Goal: Communication & Community: Ask a question

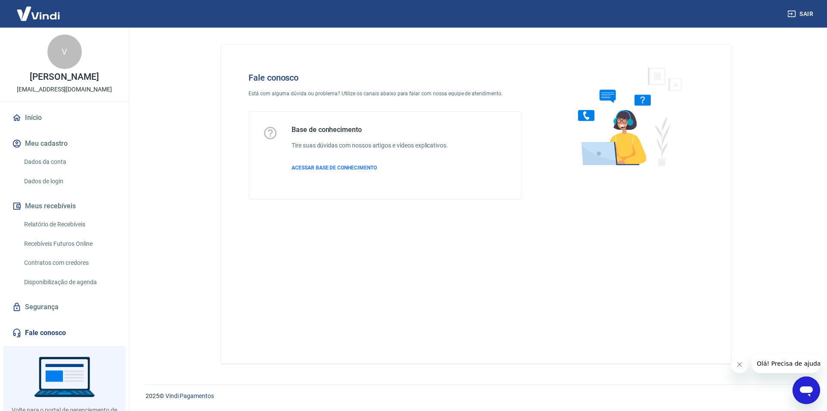
click at [813, 389] on icon "Abrir janela de mensagens" at bounding box center [807, 390] width 16 height 16
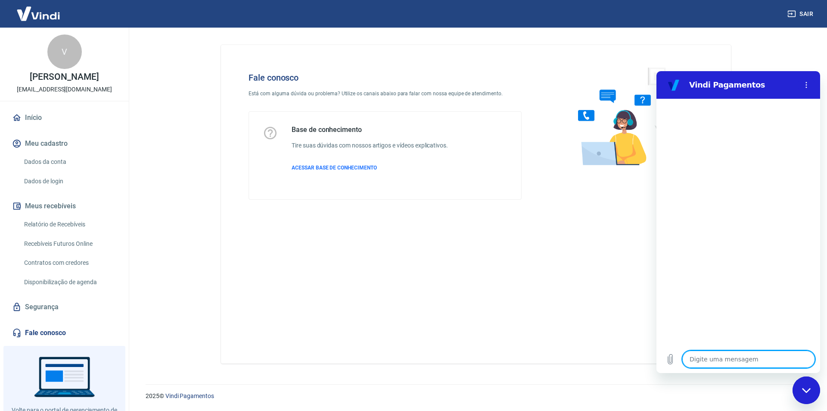
click at [718, 359] on textarea at bounding box center [749, 358] width 133 height 17
type textarea "f"
type textarea "x"
type textarea "fa"
type textarea "x"
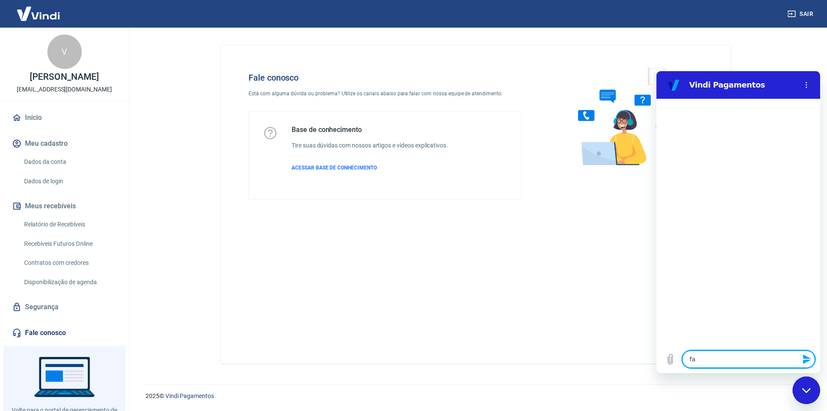
type textarea "fal"
type textarea "x"
type textarea "fala"
type textarea "x"
type textarea "falar"
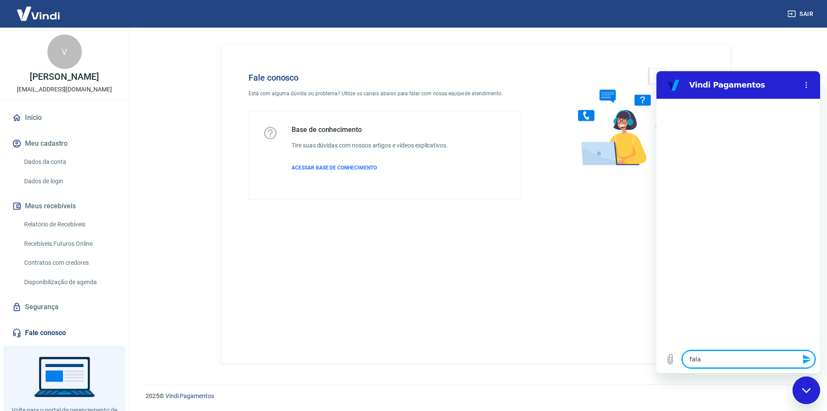
type textarea "x"
type textarea "falar"
type textarea "x"
type textarea "falar c"
type textarea "x"
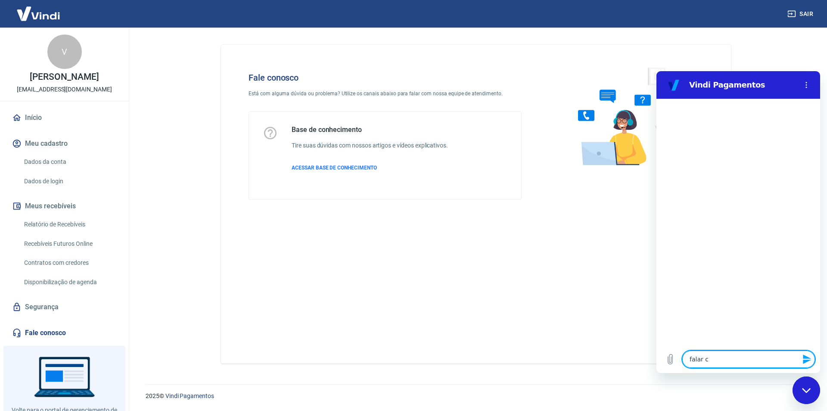
type textarea "falar co"
type textarea "x"
type textarea "falar com"
type textarea "x"
type textarea "falar com"
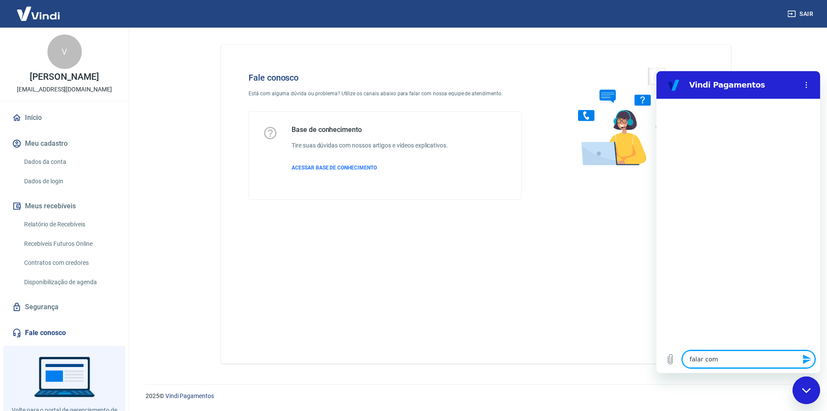
type textarea "x"
type textarea "falar com a"
type textarea "x"
type textarea "falar com at"
type textarea "x"
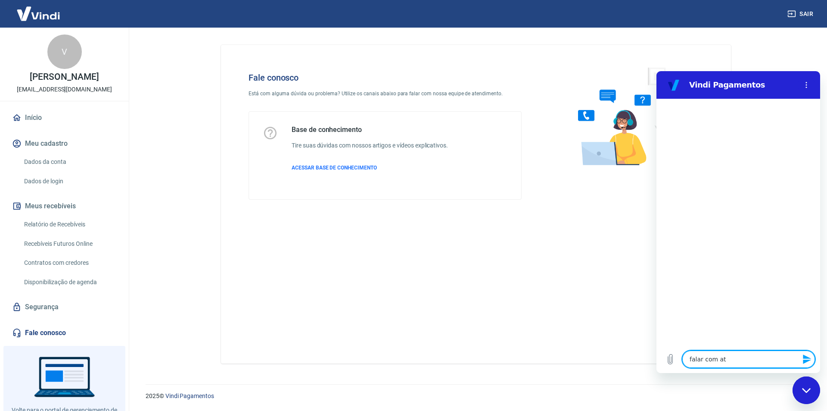
type textarea "falar com ate"
type textarea "x"
type textarea "falar com [GEOGRAPHIC_DATA]"
type textarea "x"
type textarea "falar com atend"
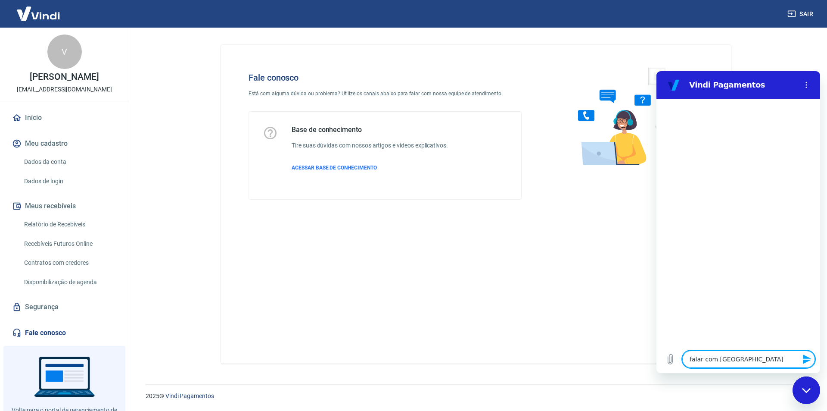
type textarea "x"
type textarea "falar com atende"
type textarea "x"
type textarea "falar com atenden"
type textarea "x"
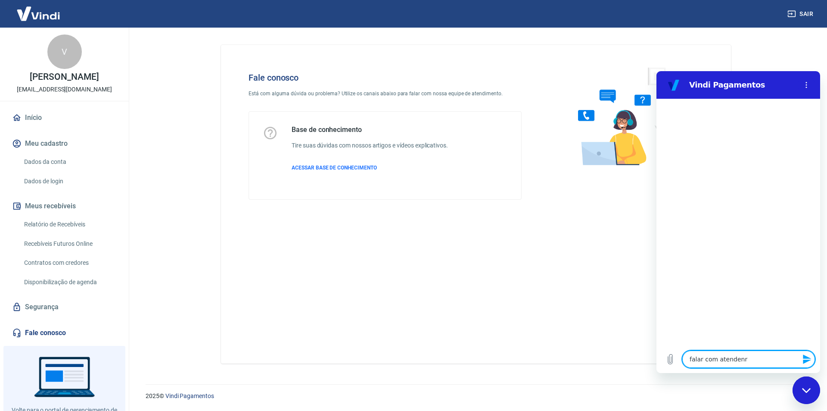
type textarea "falar com atendenrt"
type textarea "x"
type textarea "falar com atendenrte"
type textarea "x"
type textarea "falar com atendenrt"
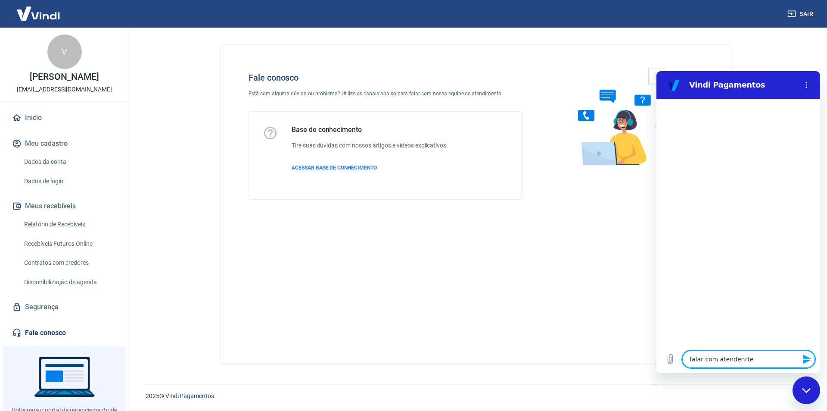
type textarea "x"
type textarea "falar com atendenr"
type textarea "x"
type textarea "falar com atenden"
type textarea "x"
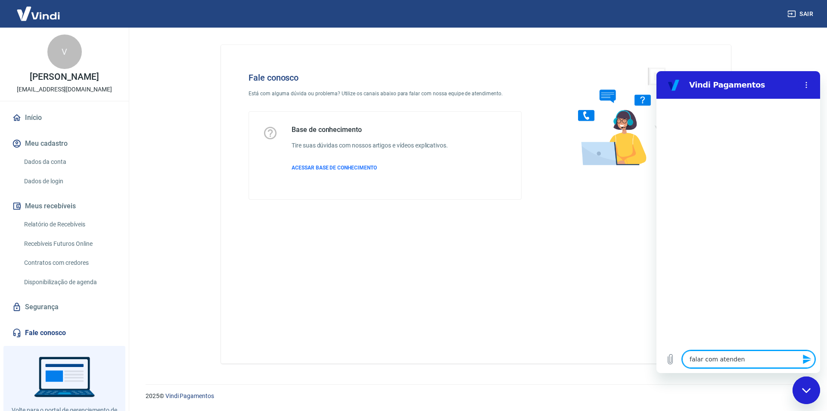
type textarea "falar com atendent"
type textarea "x"
type textarea "falar com atendente"
type textarea "x"
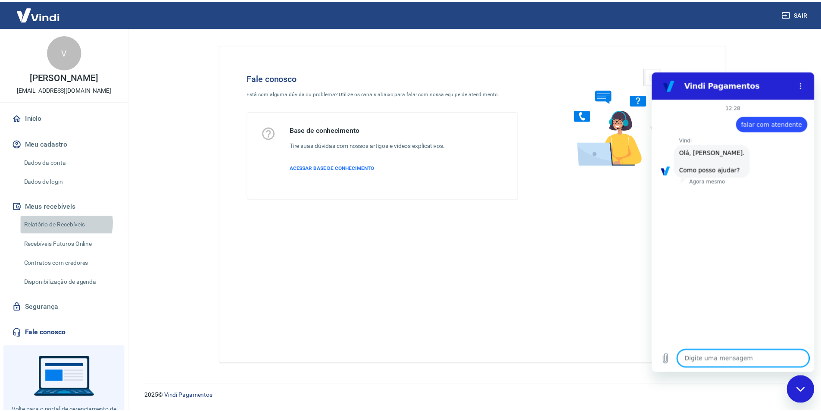
scroll to position [20, 0]
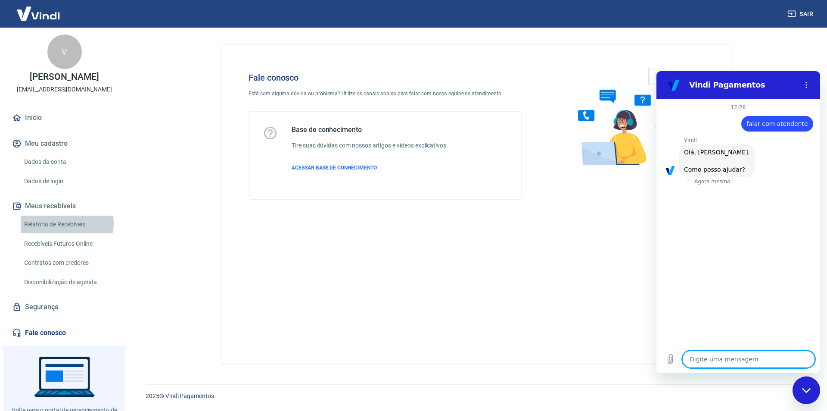
click at [64, 223] on link "Relatório de Recebíveis" at bounding box center [70, 224] width 98 height 18
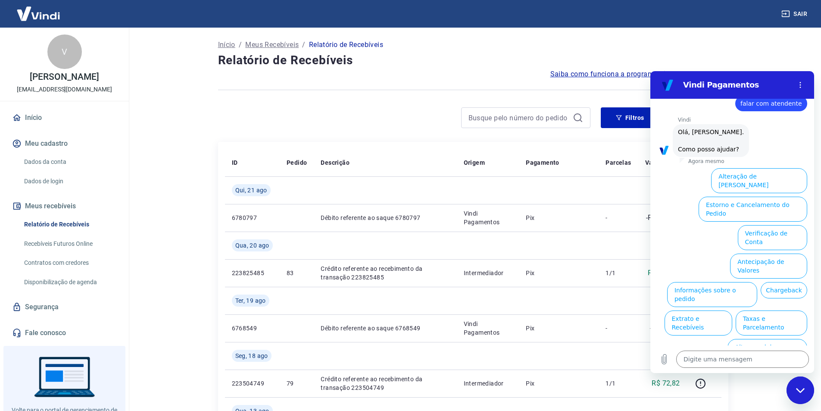
click at [756, 78] on div "Vindi Pagamentos" at bounding box center [721, 84] width 133 height 17
click at [765, 47] on main "Início / Meus Recebíveis / Relatório de Recebíveis Relatório de Recebíveis Saib…" at bounding box center [473, 219] width 696 height 383
click at [802, 86] on icon "Menu de opções" at bounding box center [800, 84] width 7 height 7
click at [773, 41] on main "Início / Meus Recebíveis / Relatório de Recebíveis Relatório de Recebíveis Saib…" at bounding box center [473, 219] width 696 height 383
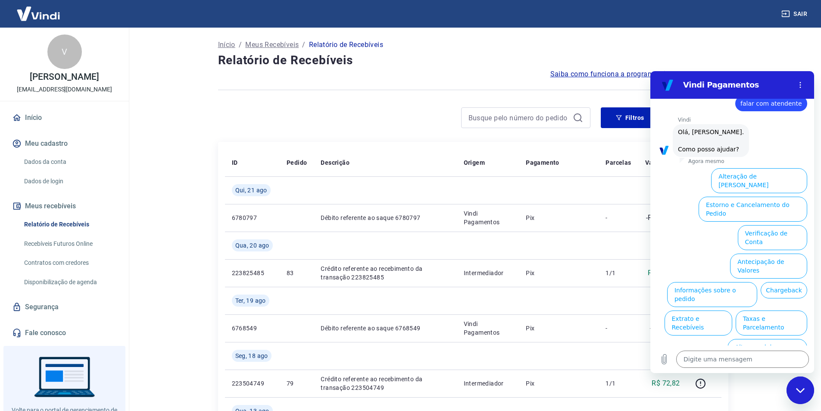
click at [709, 44] on div "Início / Meus Recebíveis / Relatório de Recebíveis" at bounding box center [473, 45] width 510 height 14
click at [537, 119] on input at bounding box center [518, 117] width 101 height 13
type input "19"
click at [537, 119] on input "19" at bounding box center [518, 117] width 101 height 13
click at [584, 117] on div "19" at bounding box center [525, 117] width 129 height 21
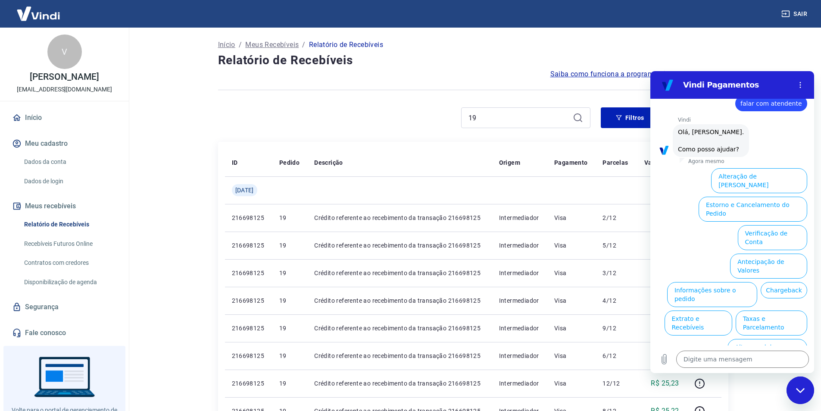
click at [598, 115] on div "19 Filtros Exportar" at bounding box center [473, 117] width 510 height 21
click at [629, 116] on button "Filtros" at bounding box center [630, 117] width 59 height 21
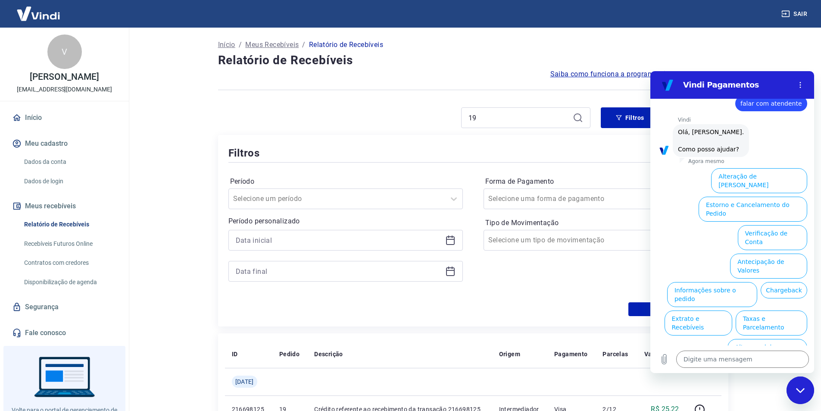
drag, startPoint x: 586, startPoint y: 115, endPoint x: 572, endPoint y: 115, distance: 14.2
click at [577, 115] on div "19" at bounding box center [525, 117] width 129 height 21
click at [574, 116] on div "19" at bounding box center [525, 117] width 129 height 21
click at [575, 116] on icon at bounding box center [578, 117] width 10 height 10
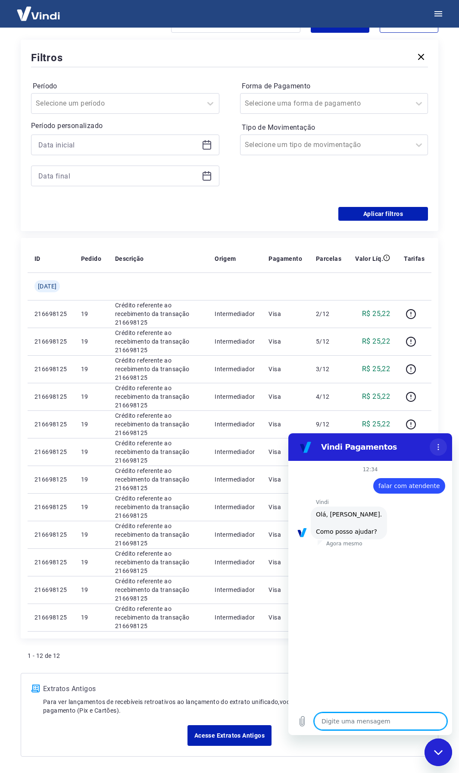
scroll to position [20, 0]
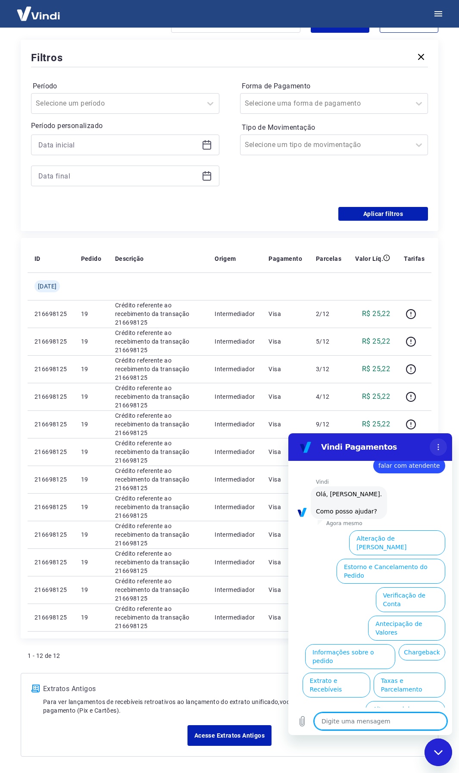
click at [440, 410] on icon "Menu de opções" at bounding box center [438, 446] width 7 height 7
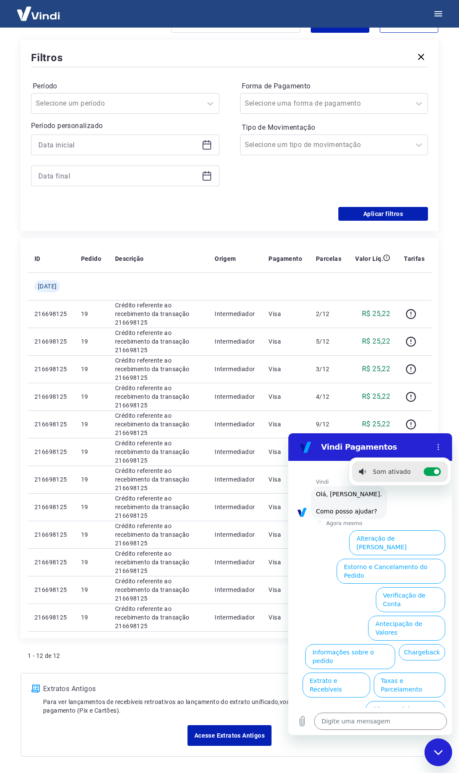
click at [435, 410] on icon "Fechar janela de mensagens" at bounding box center [438, 752] width 9 height 6
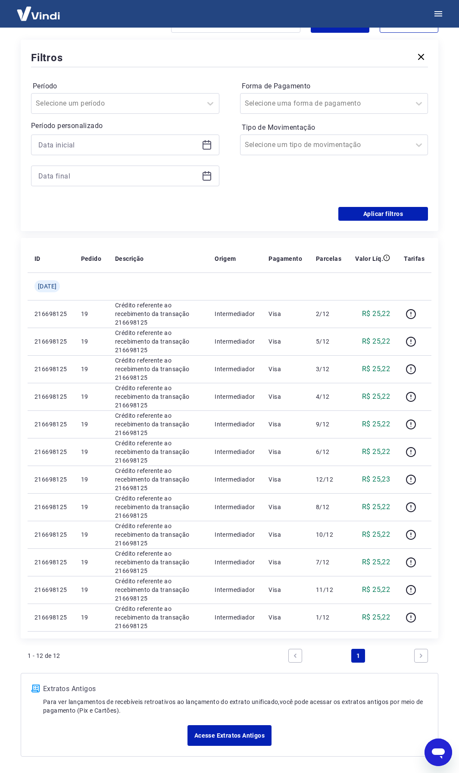
click at [427, 410] on link "Next page" at bounding box center [421, 656] width 14 height 14
click at [326, 410] on ul "1" at bounding box center [358, 655] width 147 height 21
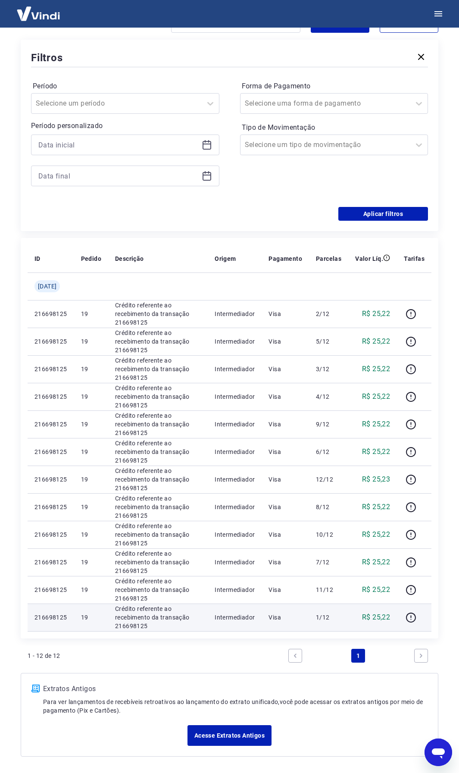
drag, startPoint x: 37, startPoint y: 246, endPoint x: 428, endPoint y: 618, distance: 539.5
click at [428, 410] on div "ID Pedido Descrição Origem Pagamento Parcelas Valor Líq. Tarifas [DATE] 2166981…" at bounding box center [230, 438] width 418 height 400
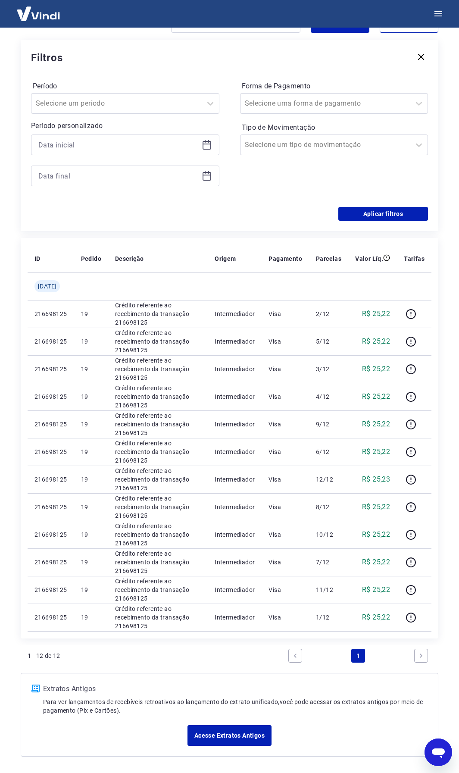
click at [231, 410] on div "1 - 12 de 12 1" at bounding box center [230, 655] width 404 height 21
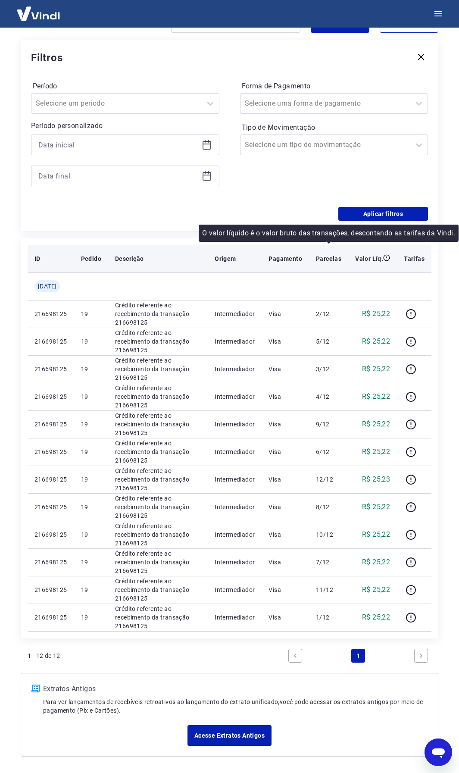
click at [390, 258] on icon at bounding box center [386, 257] width 7 height 7
click at [388, 258] on icon at bounding box center [386, 257] width 7 height 7
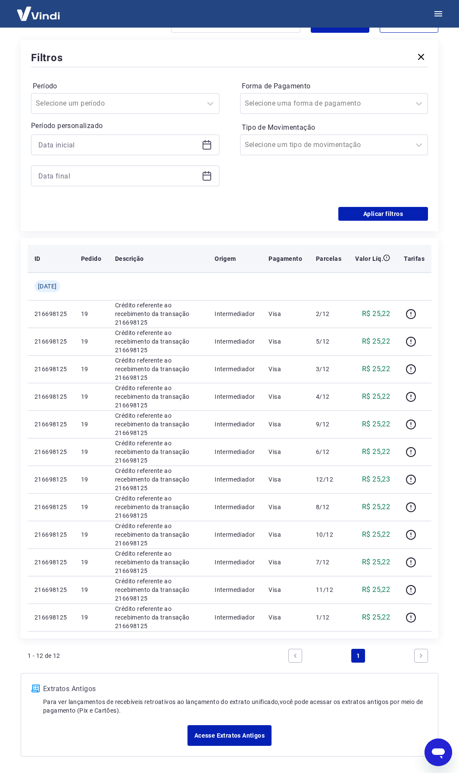
click at [420, 258] on p "Tarifas" at bounding box center [414, 258] width 21 height 9
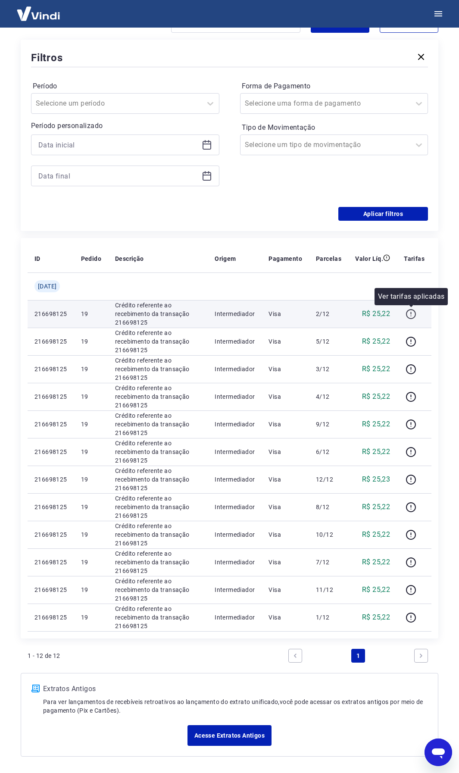
click at [410, 312] on icon "button" at bounding box center [411, 314] width 11 height 11
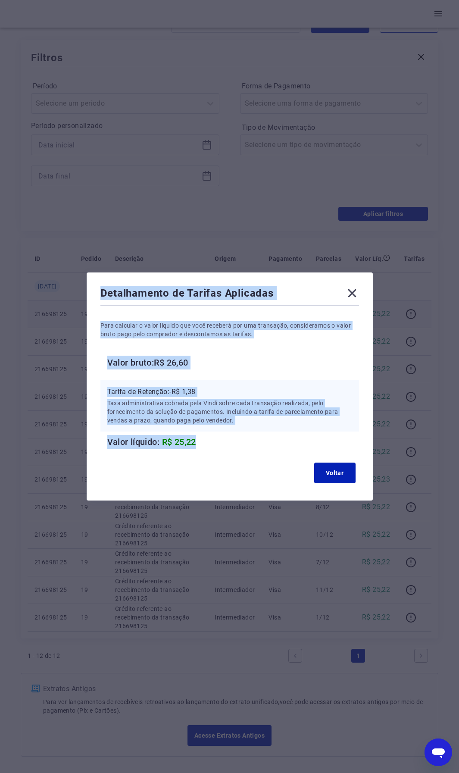
drag, startPoint x: 101, startPoint y: 294, endPoint x: 256, endPoint y: 449, distance: 218.8
click at [256, 410] on div "Detalhamento de Tarifas Aplicadas Para calcular o valor líquido que você recebe…" at bounding box center [230, 386] width 286 height 228
copy div "Detalhamento de Tarifas Aplicadas Para calcular o valor líquido que você recebe…"
click at [358, 291] on icon at bounding box center [352, 293] width 14 height 14
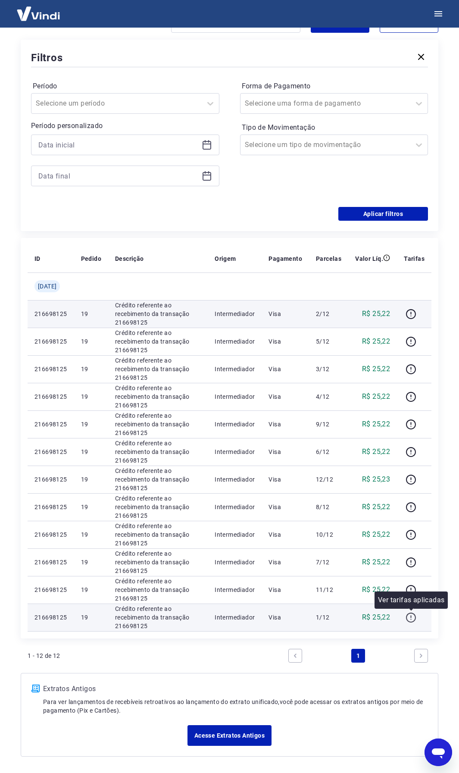
click at [409, 410] on icon "button" at bounding box center [411, 617] width 11 height 11
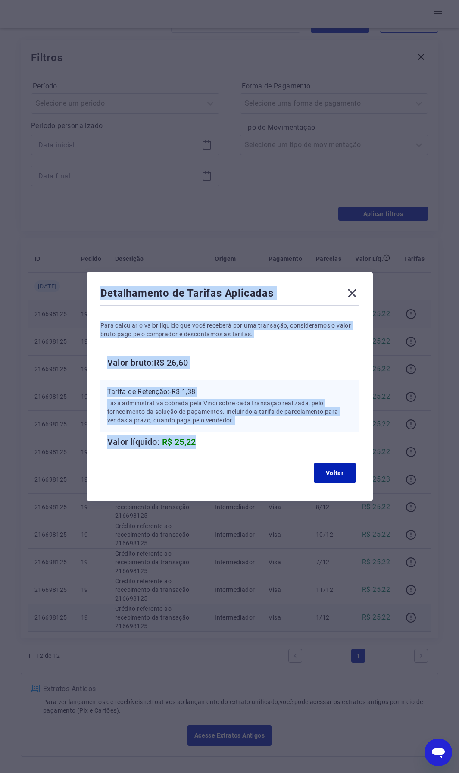
drag, startPoint x: 243, startPoint y: 443, endPoint x: 103, endPoint y: 293, distance: 205.2
click at [103, 293] on div "Detalhamento de Tarifas Aplicadas Para calcular o valor líquido que você recebe…" at bounding box center [230, 386] width 286 height 228
click at [358, 294] on icon at bounding box center [352, 293] width 14 height 14
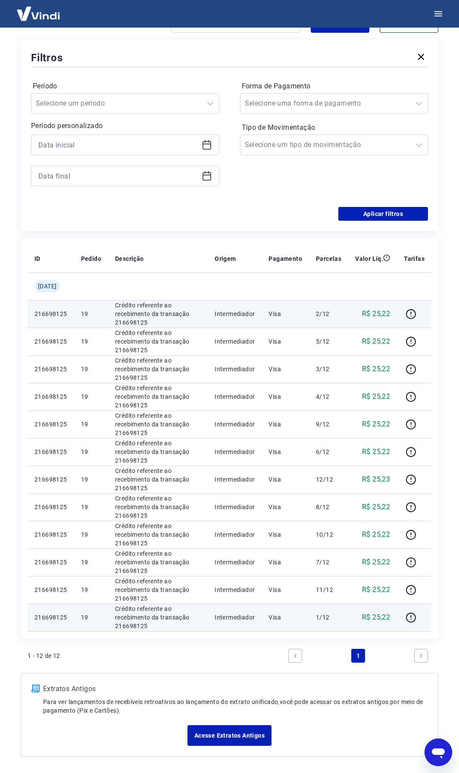
click at [442, 410] on icon "Abrir janela de mensagens" at bounding box center [438, 753] width 13 height 10
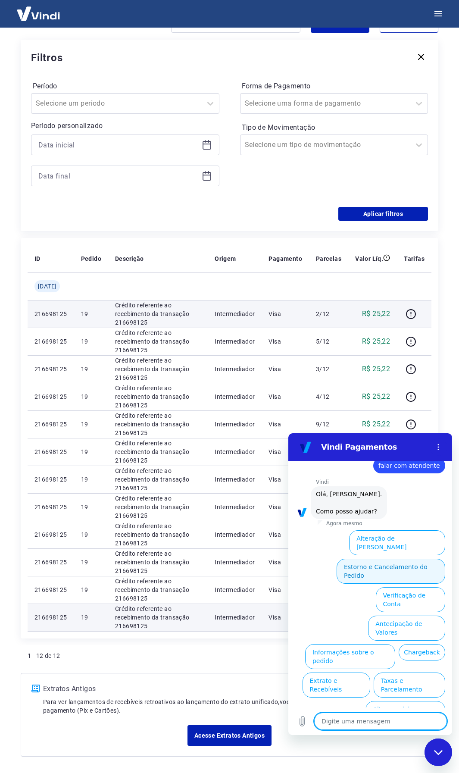
click at [383, 410] on button "Estorno e Cancelamento do Pedido" at bounding box center [391, 571] width 109 height 25
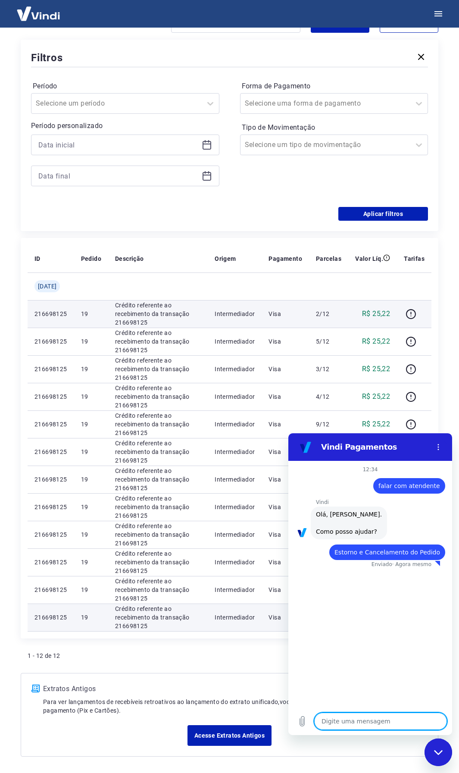
type textarea "x"
click at [356, 410] on textarea at bounding box center [380, 720] width 133 height 17
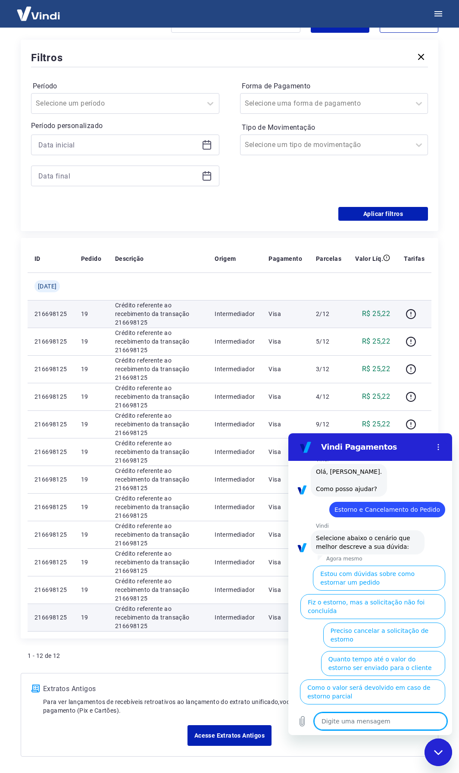
scroll to position [44, 0]
click at [356, 410] on textarea at bounding box center [380, 720] width 133 height 17
type textarea "f"
type textarea "x"
type textarea "fa"
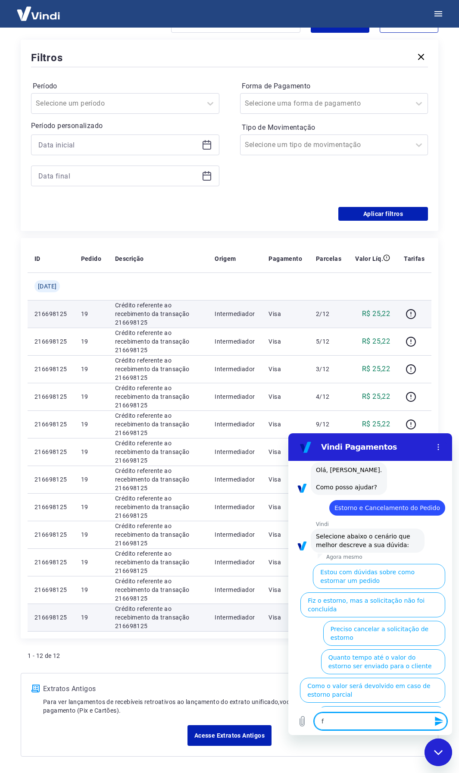
type textarea "x"
type textarea "fal"
type textarea "x"
type textarea "fala"
type textarea "x"
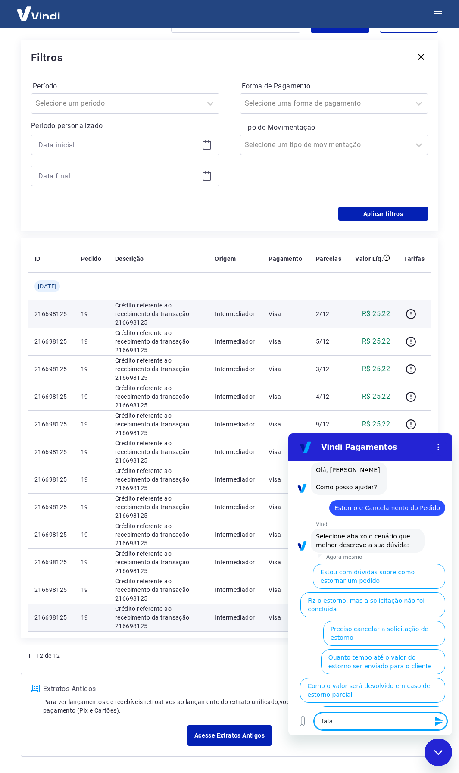
type textarea "falar"
type textarea "x"
type textarea "falar"
type textarea "x"
type textarea "falar c"
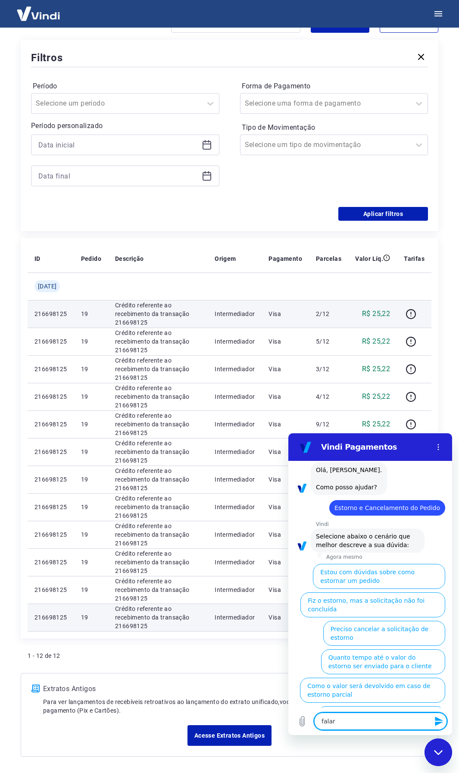
type textarea "x"
type textarea "falar co"
type textarea "x"
type textarea "falar com"
type textarea "x"
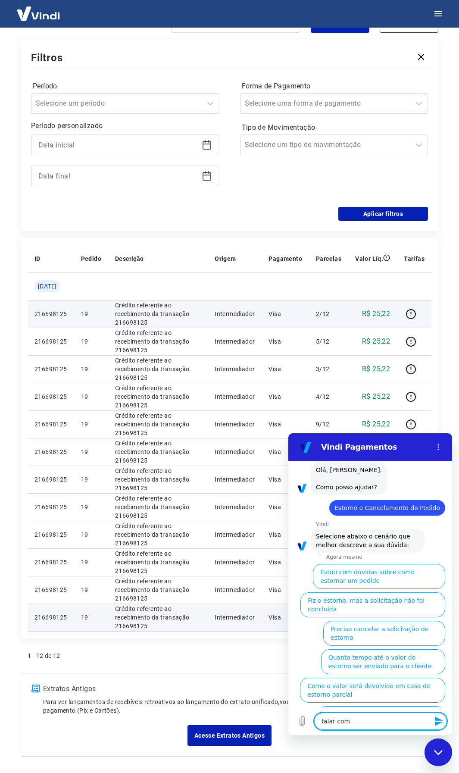
type textarea "falar com a"
type textarea "x"
type textarea "falar com at"
type textarea "x"
type textarea "falar com ate"
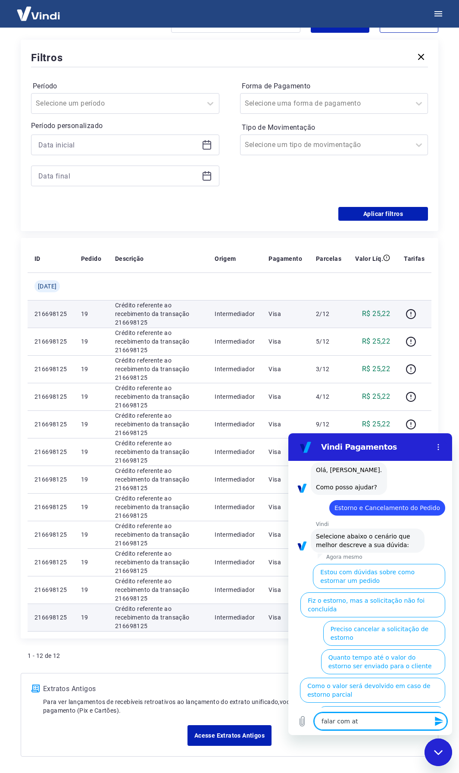
type textarea "x"
type textarea "falar com [GEOGRAPHIC_DATA]"
type textarea "x"
type textarea "falar com atend"
type textarea "x"
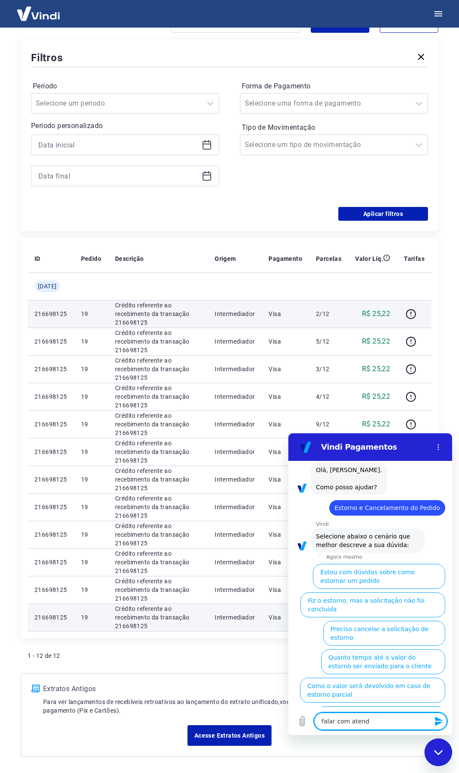
type textarea "falar com atende"
type textarea "x"
type textarea "falar com atenden"
type textarea "x"
type textarea "falar com atendent"
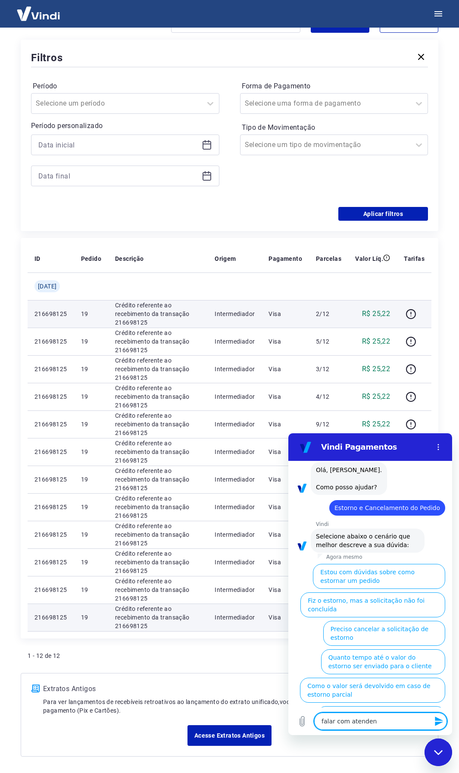
type textarea "x"
type textarea "falar com atendente"
type textarea "x"
type textarea "falar com atendente"
type textarea "x"
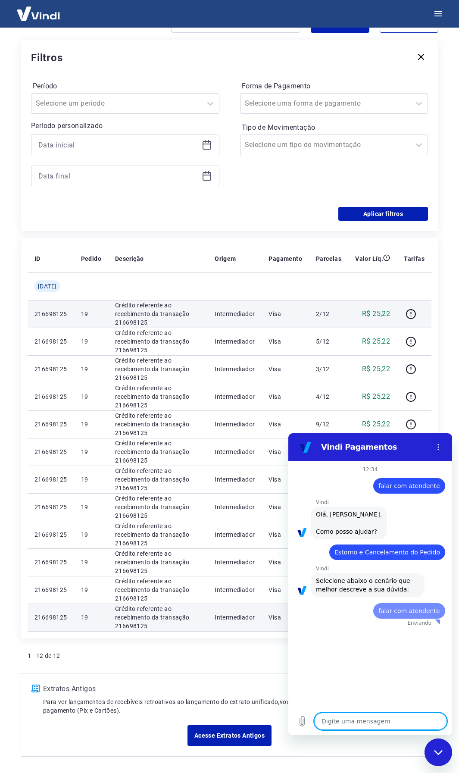
scroll to position [0, 0]
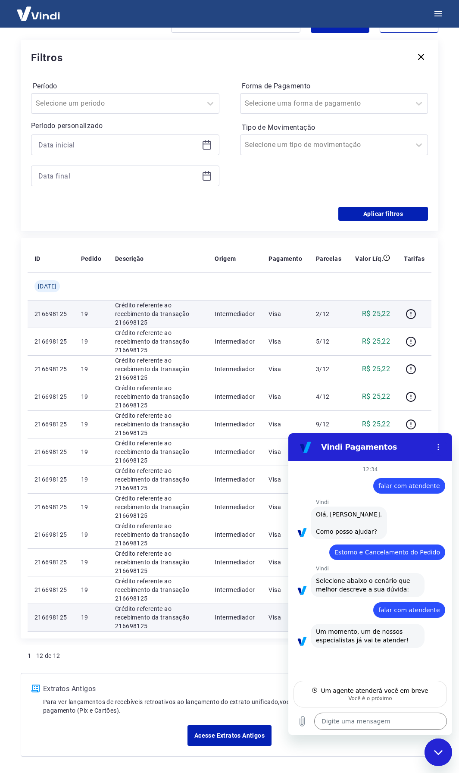
type textarea "x"
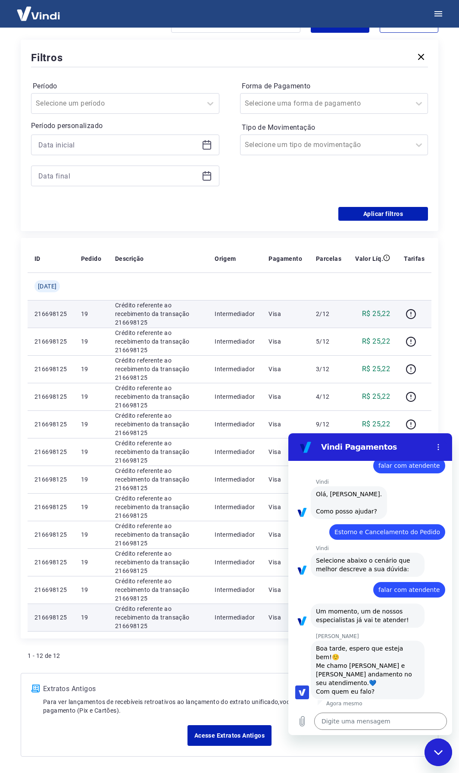
scroll to position [22, 0]
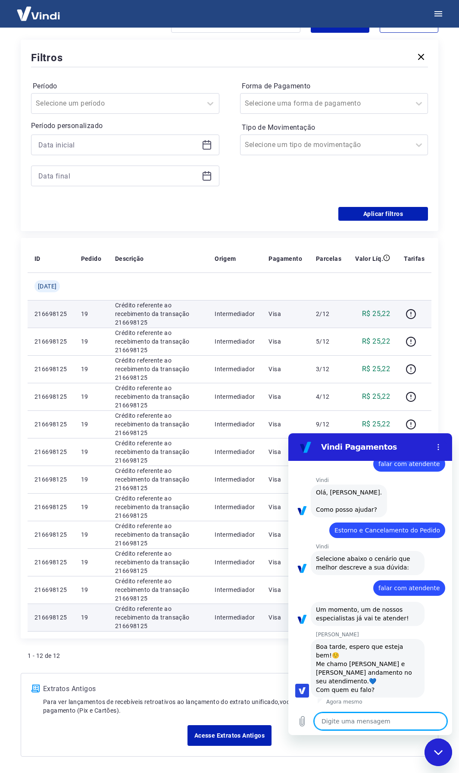
click at [341, 410] on textarea at bounding box center [380, 720] width 133 height 17
type textarea "B"
type textarea "x"
type textarea "Bo"
type textarea "x"
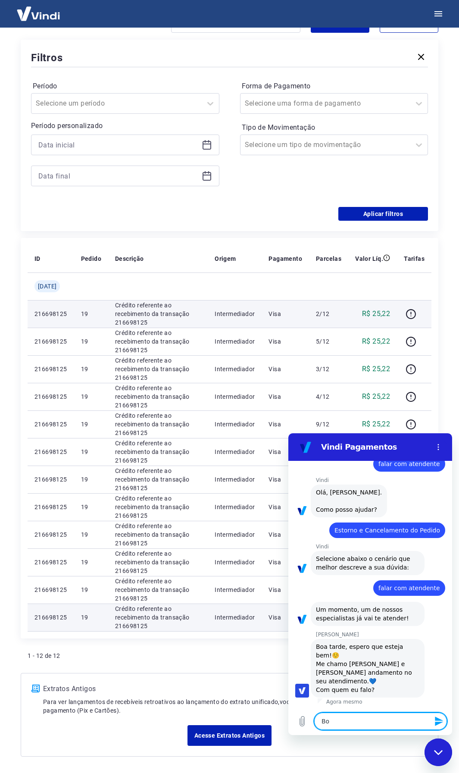
type textarea "Bo"
type textarea "x"
type textarea "Bo t"
type textarea "x"
type textarea "Bo ta"
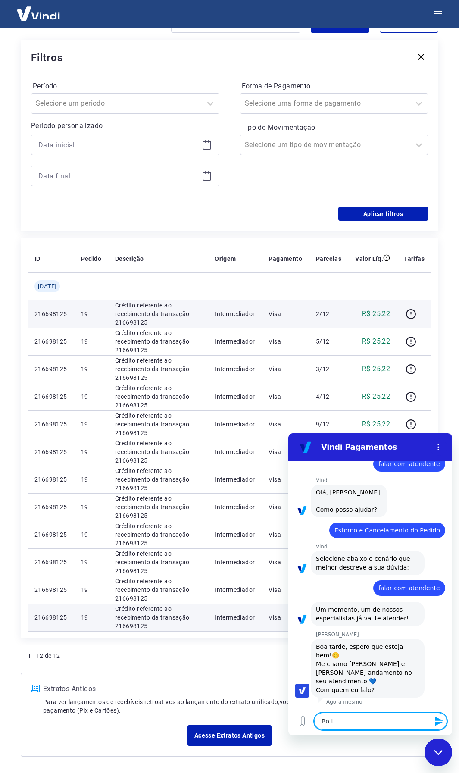
type textarea "x"
type textarea "Bo tar"
type textarea "x"
type textarea "Bo tard"
type textarea "x"
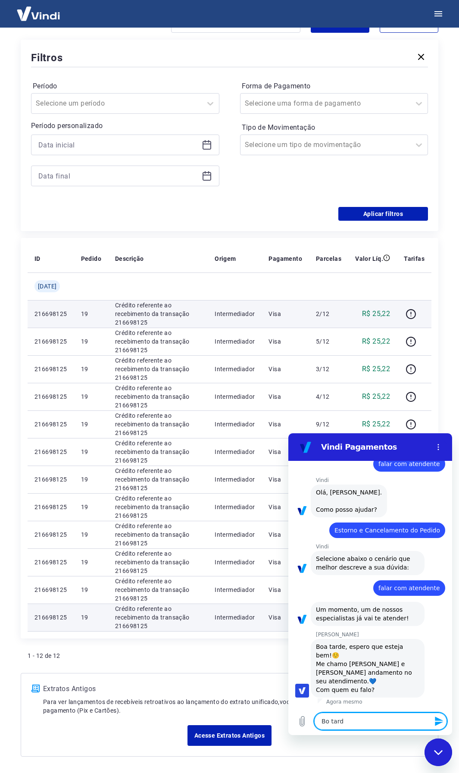
type textarea "Bo tarde"
type textarea "x"
type textarea "Bo tarde,"
type textarea "x"
type textarea "Bo tarde,"
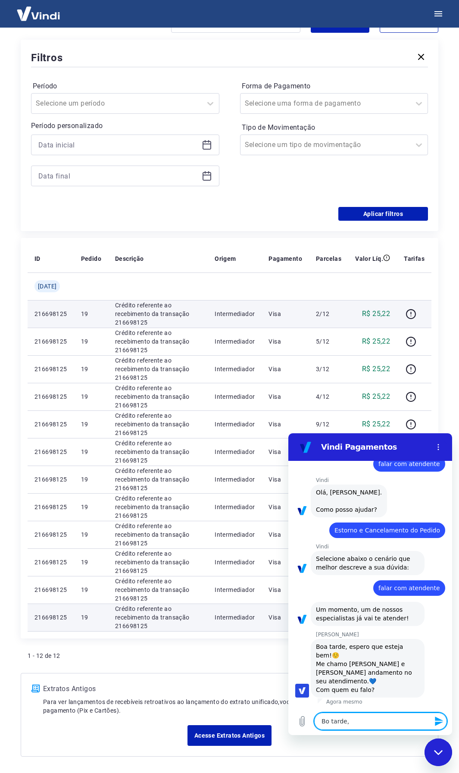
type textarea "x"
type textarea "Bo tarde, G"
type textarea "x"
type textarea "Bo tarde, Ga"
type textarea "x"
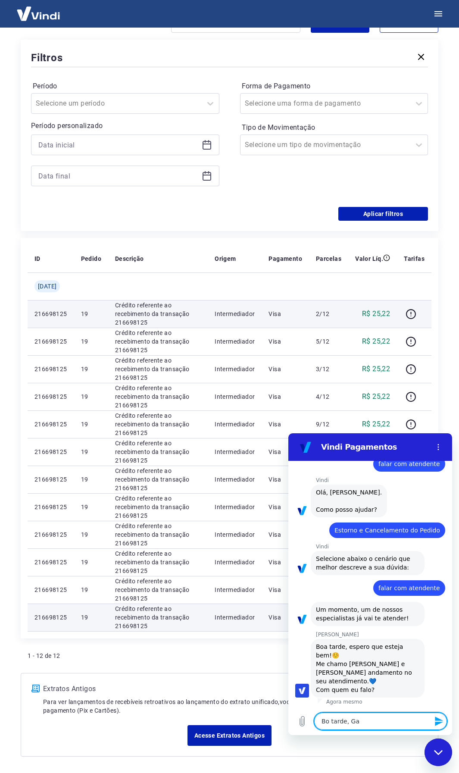
type textarea "Bo tarde, Gab"
type textarea "x"
type textarea "Bo tarde, Gabr"
type textarea "x"
type textarea "Bo tarde, Gabri"
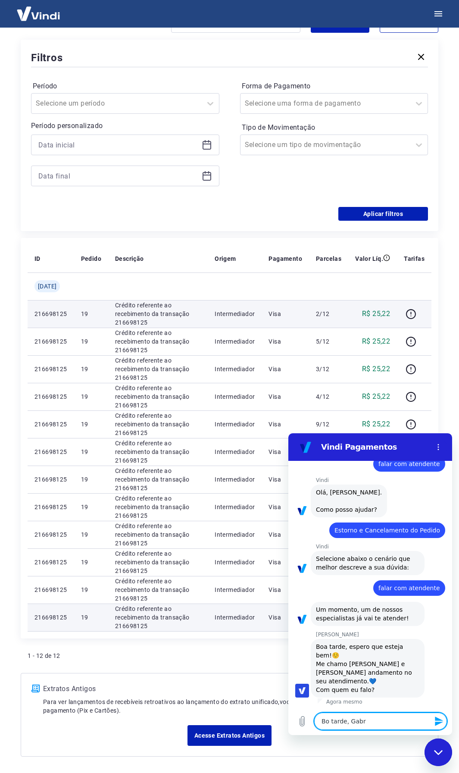
type textarea "x"
type textarea "Bo tarde, Gabrie"
type textarea "x"
type textarea "[PERSON_NAME], [PERSON_NAME]"
type textarea "x"
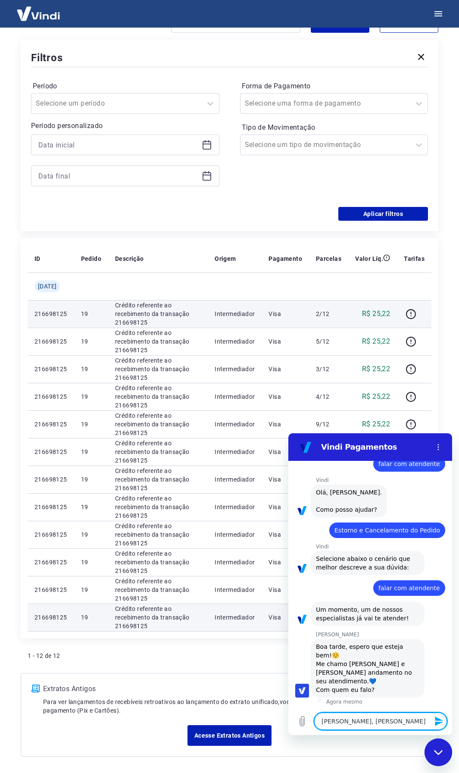
type textarea "Bo tarde, [PERSON_NAME]"
type textarea "x"
type textarea "[PERSON_NAME], [PERSON_NAME]"
type textarea "x"
type textarea "Bo tarde, [PERSON_NAME]"
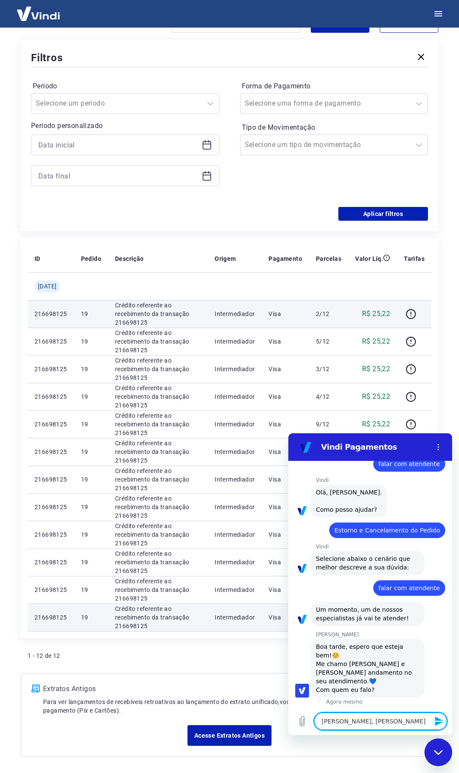
type textarea "x"
type textarea "Bo tarde, Gabrie"
type textarea "x"
type textarea "Bo tarde, [PERSON_NAME]"
type textarea "x"
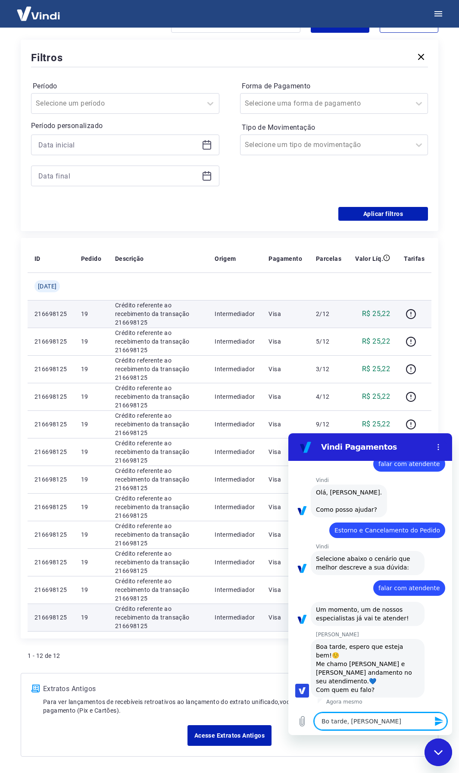
type textarea "[PERSON_NAME], [PERSON_NAME]"
type textarea "x"
type textarea "Bo tarde, [PERSON_NAME]"
type textarea "x"
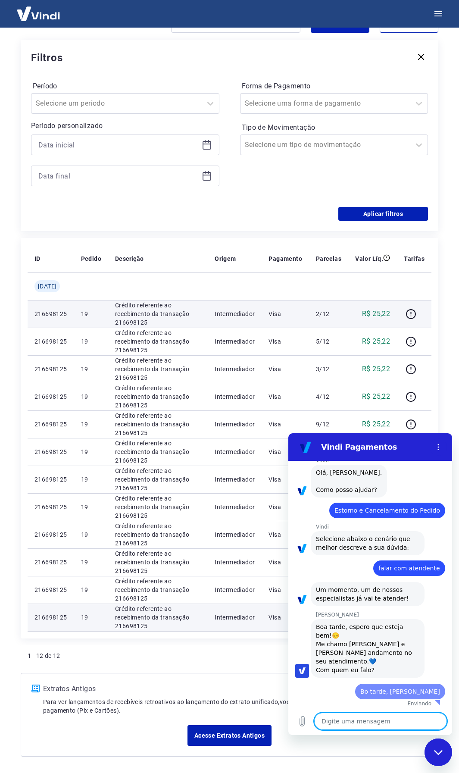
type textarea "x"
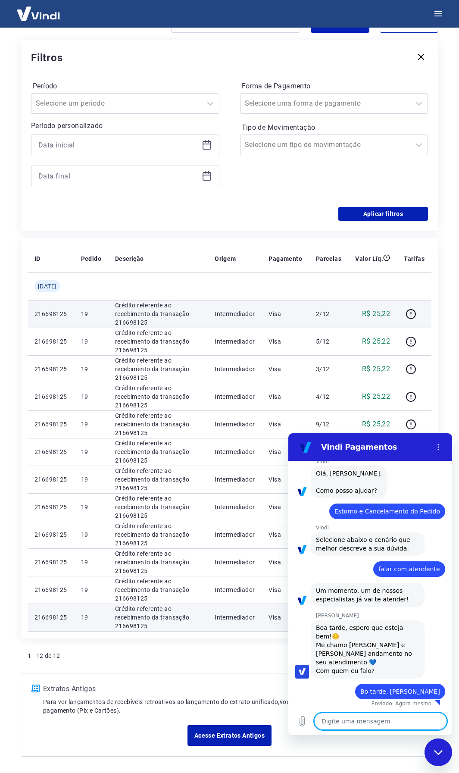
scroll to position [43, 0]
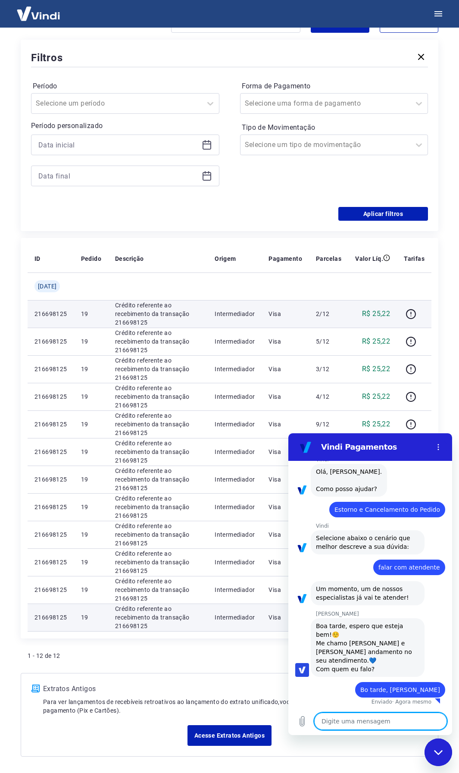
type textarea "f"
type textarea "x"
type textarea "fa"
type textarea "x"
type textarea "fal"
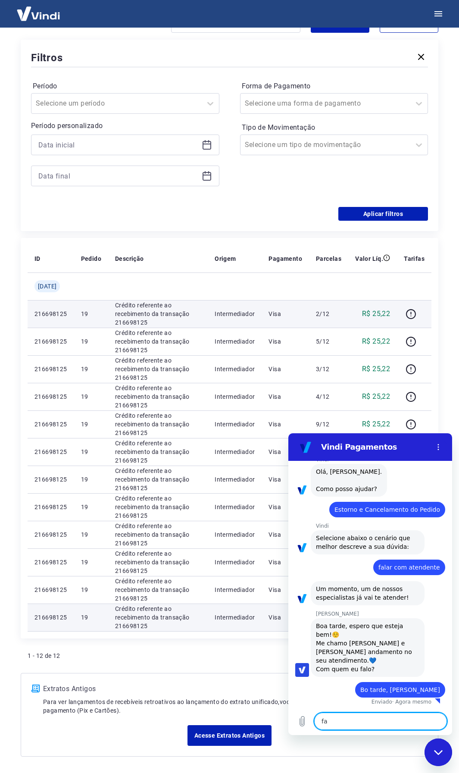
type textarea "x"
type textarea "fala"
type textarea "x"
type textarea "fala"
type textarea "x"
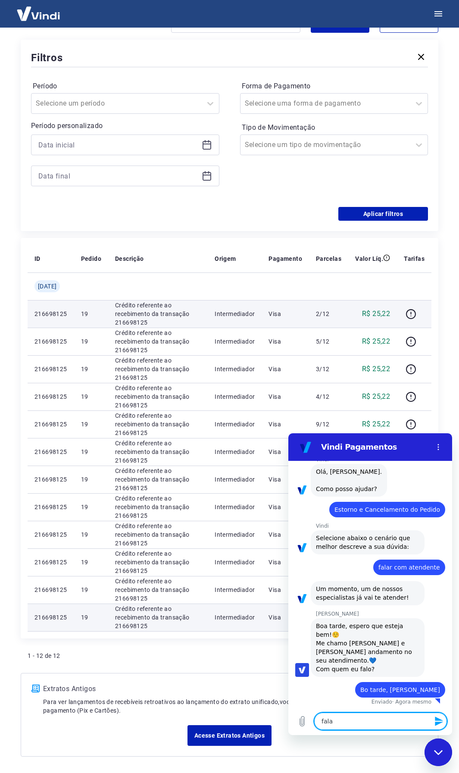
type textarea "fala c"
type textarea "x"
type textarea "fala co"
type textarea "x"
type textarea "fala com"
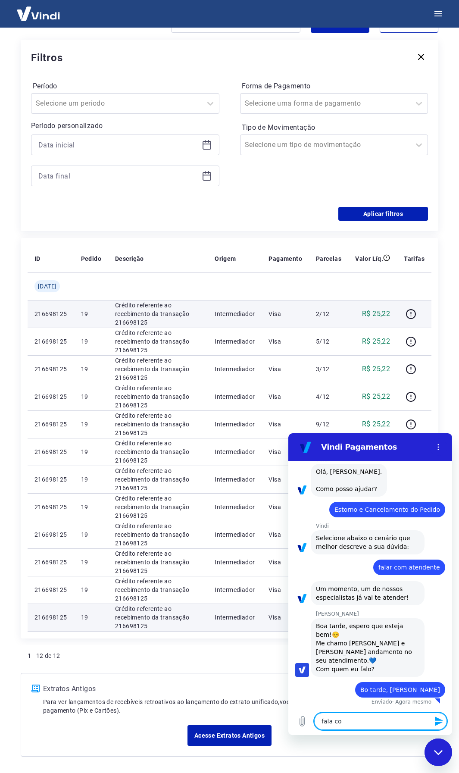
type textarea "x"
type textarea "fala com"
type textarea "x"
type textarea "fala com o"
type textarea "x"
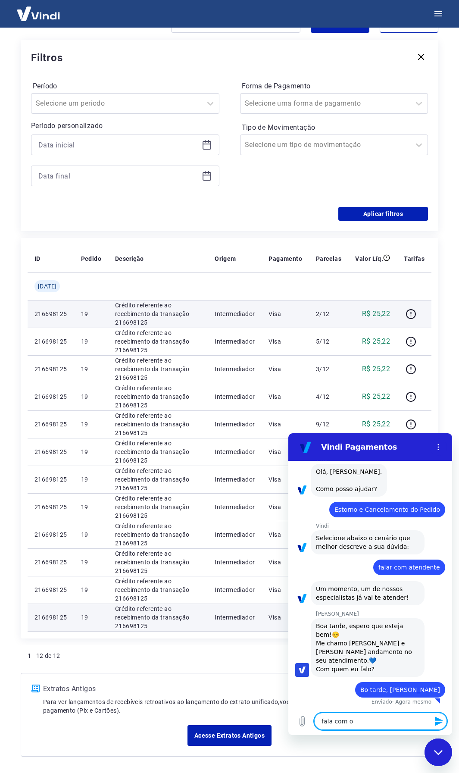
type textarea "fala com o"
type textarea "x"
type textarea "fala com o V"
type textarea "x"
type textarea "fala com o Va"
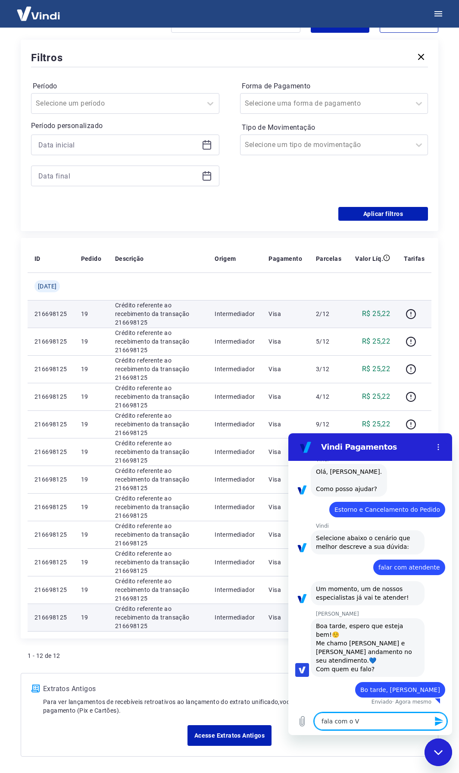
type textarea "x"
type textarea "fala com o Val"
type textarea "x"
type textarea "fala com o Valm"
type textarea "x"
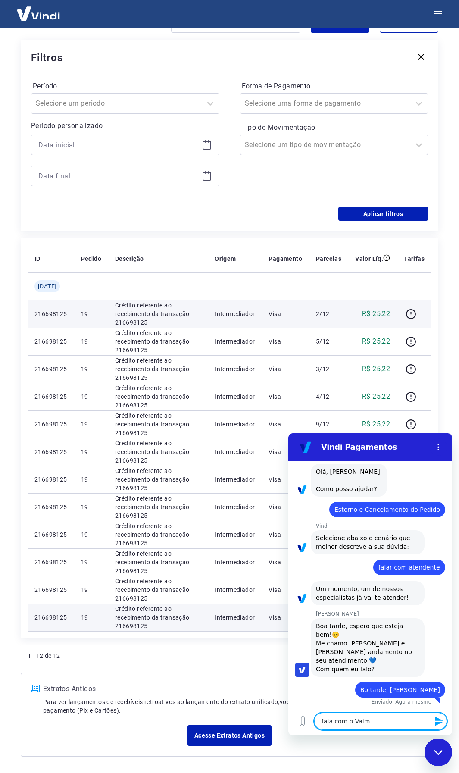
type textarea "fala com o Valmi"
type textarea "x"
type textarea "fala com o Valmir"
type textarea "x"
type textarea "fala com o Valmir"
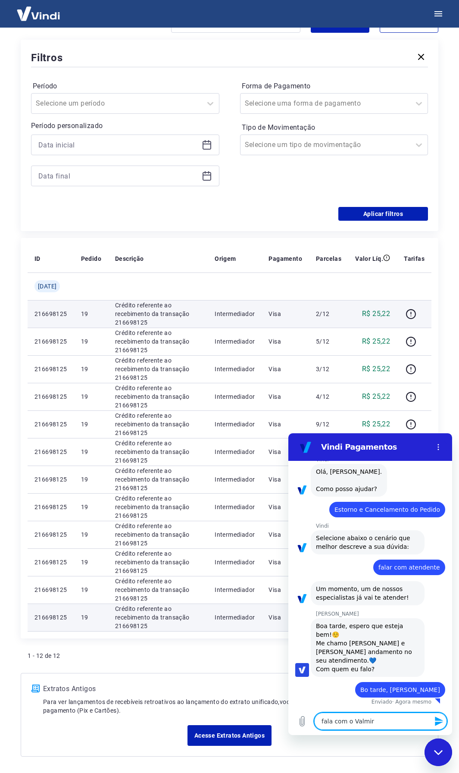
type textarea "x"
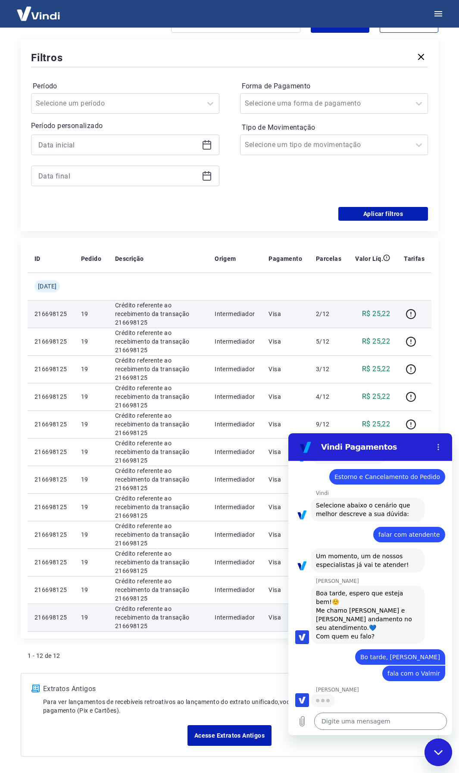
scroll to position [75, 0]
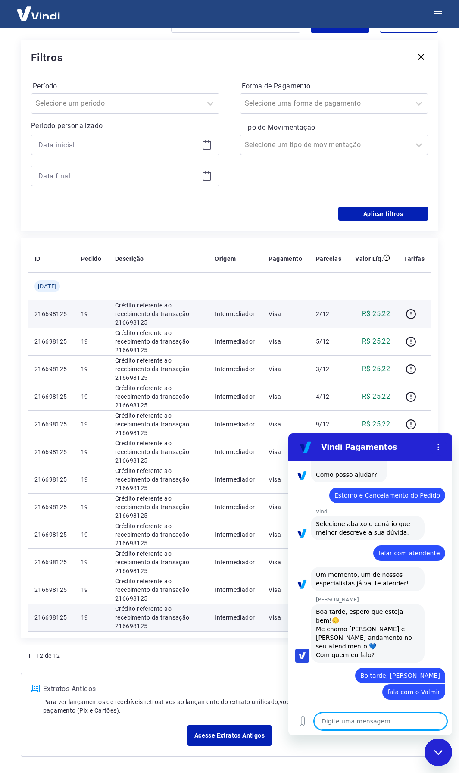
click at [358, 410] on textarea at bounding box center [380, 720] width 133 height 17
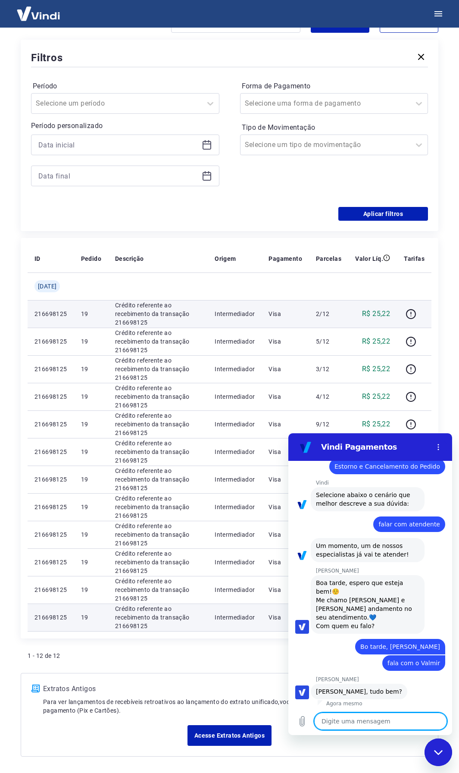
type textarea "x"
paste textarea "Loremips do sitametco adi elitseddoe temporinc ut Labore et 59, doloremag al en…"
type textarea "Loremips do sitametco adi elitseddoe temporinc ut Labore et 59, doloremag al en…"
type textarea "x"
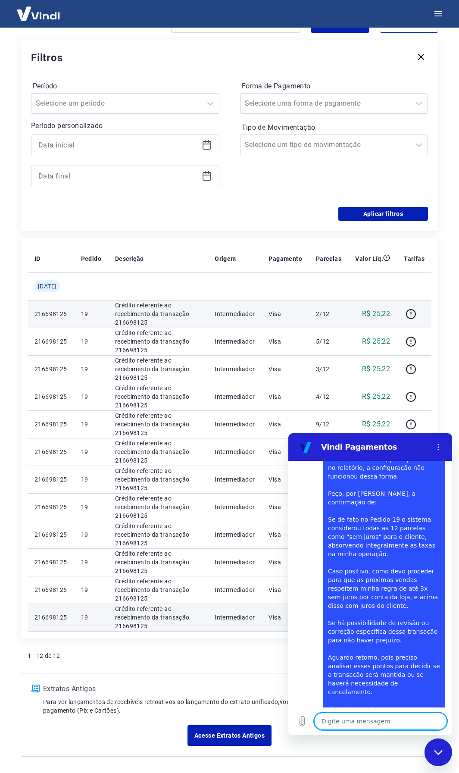
scroll to position [522, 0]
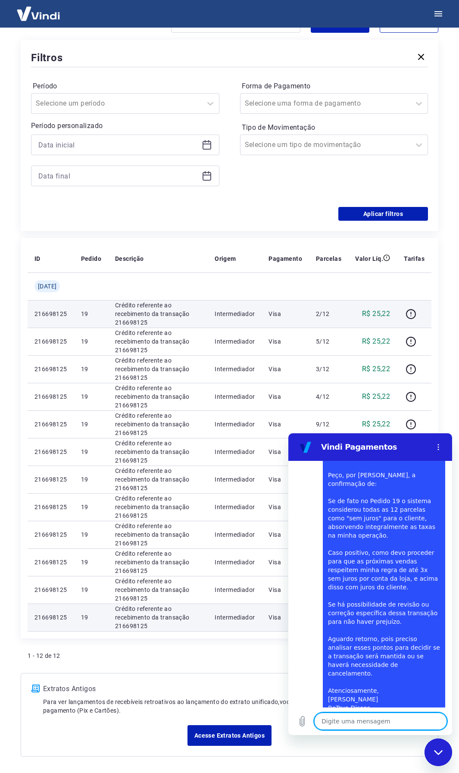
type textarea "x"
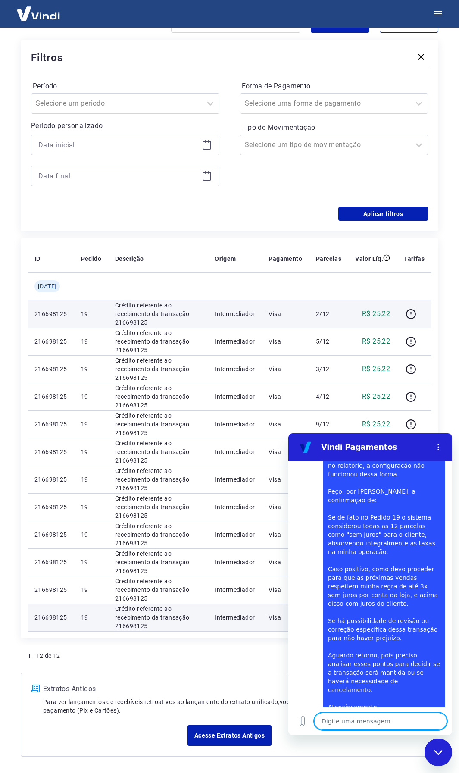
click at [347, 410] on textarea at bounding box center [380, 720] width 133 height 17
paste textarea "Ao analisar os extratos, verifiquei que em cada parcela de R$ 26,60 houve desco…"
type textarea "Ao analisar os extratos, verifiquei que em cada parcela de R$ 26,60 houve desco…"
type textarea "x"
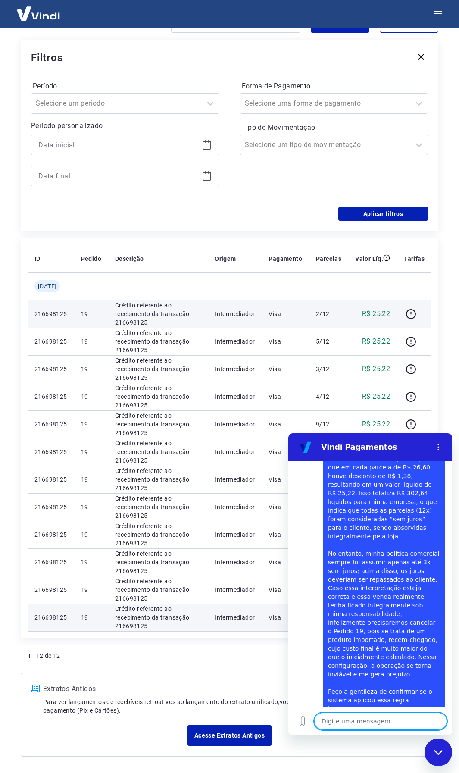
scroll to position [805, 0]
type textarea "x"
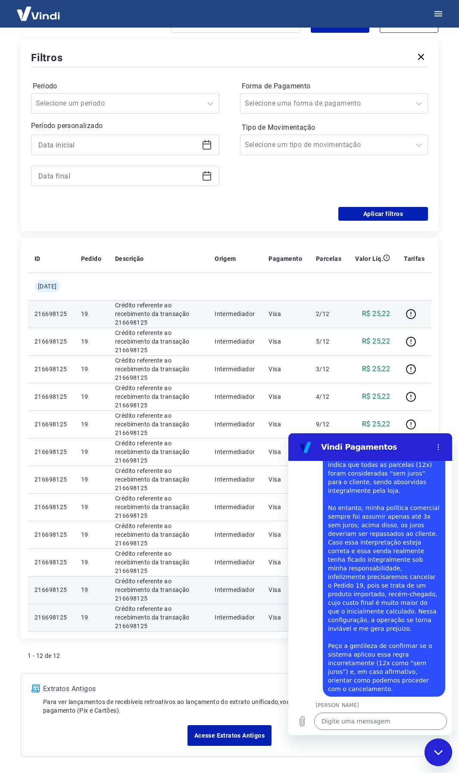
scroll to position [851, 0]
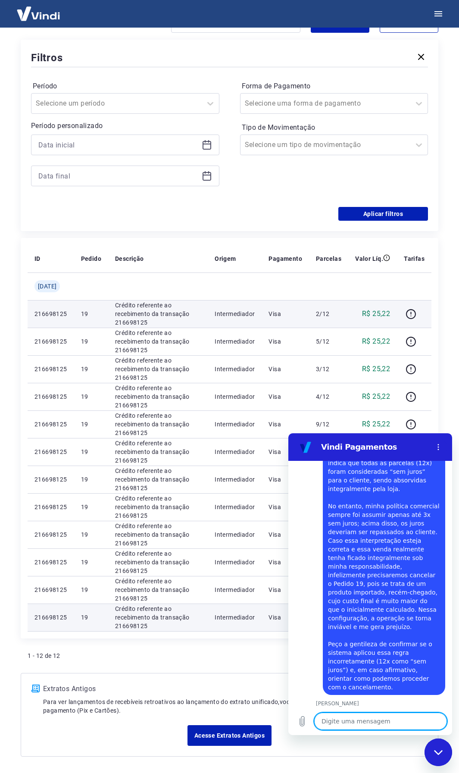
click at [385, 410] on textarea at bounding box center [380, 720] width 133 height 17
click at [354, 410] on textarea at bounding box center [380, 720] width 133 height 17
type textarea "m"
type textarea "x"
type textarea "mu"
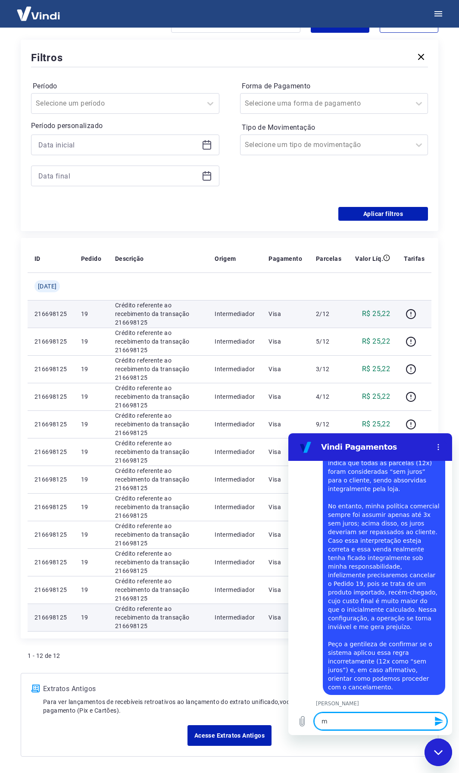
type textarea "x"
type textarea "mui"
type textarea "x"
type textarea "muit"
type textarea "x"
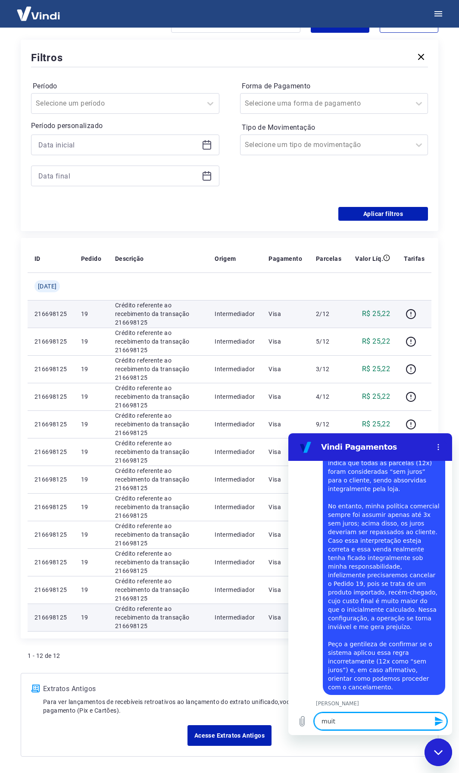
type textarea "muito"
type textarea "x"
type textarea "muitoe"
type textarea "x"
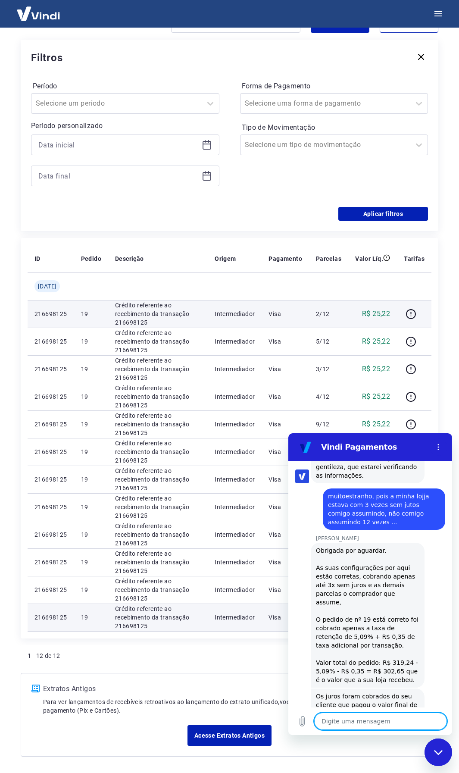
scroll to position [1114, 0]
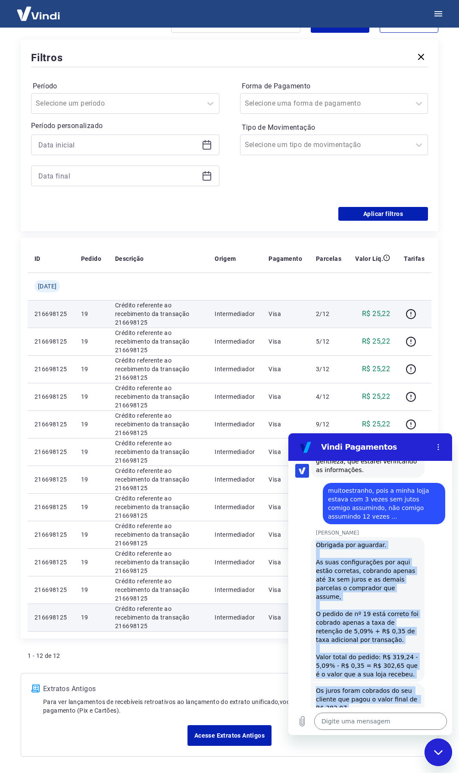
drag, startPoint x: 315, startPoint y: 500, endPoint x: 380, endPoint y: 696, distance: 206.6
click at [380, 410] on div "12:34 Web User 68a9df6302d632aa1b2b34d0 diz: falar com atendente [PERSON_NAME] …" at bounding box center [370, 584] width 164 height 246
copy div "Obrigada por aguardar. As suas configurações por aqui estão corretas, cobrando …"
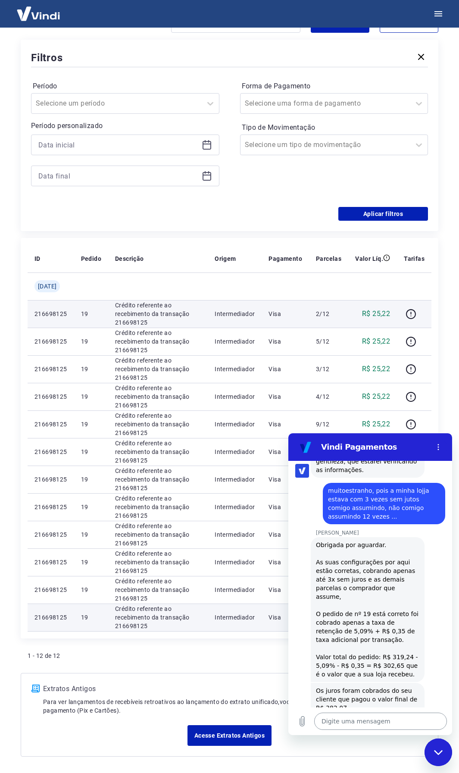
click at [354, 410] on textarea at bounding box center [380, 720] width 133 height 17
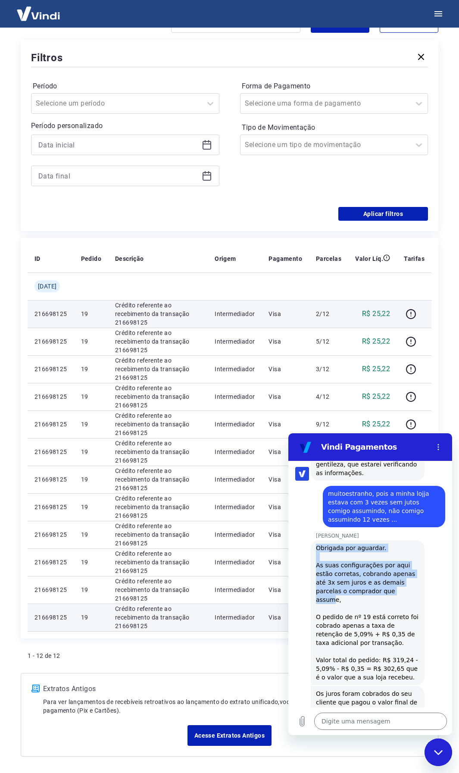
drag, startPoint x: 301, startPoint y: 466, endPoint x: 323, endPoint y: 500, distance: 40.5
click at [372, 410] on div "[PERSON_NAME] [PERSON_NAME] diz: Obrigada por aguardar. As suas configurações p…" at bounding box center [373, 608] width 157 height 153
click at [321, 410] on div "Obrigada por aguardar. As suas configurações por aqui estão corretas, cobrando …" at bounding box center [367, 612] width 103 height 138
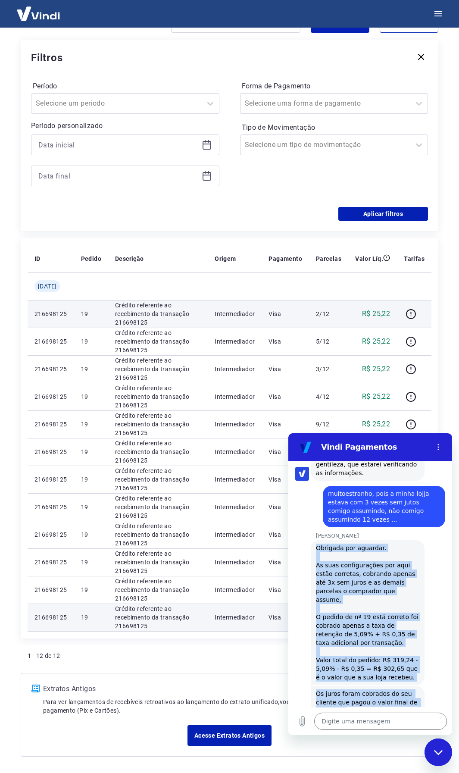
drag, startPoint x: 318, startPoint y: 506, endPoint x: 372, endPoint y: 657, distance: 160.3
click at [372, 410] on div "12:34 Web User 68a9df6302d632aa1b2b34d0 diz: falar com atendente [PERSON_NAME] …" at bounding box center [370, 584] width 164 height 246
copy div "Obrigada por aguardar. As suas configurações por aqui estão corretas, cobrando …"
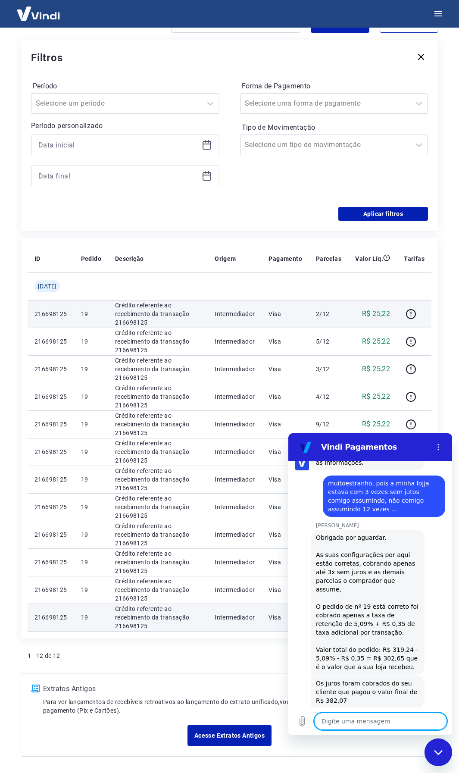
scroll to position [1087, 0]
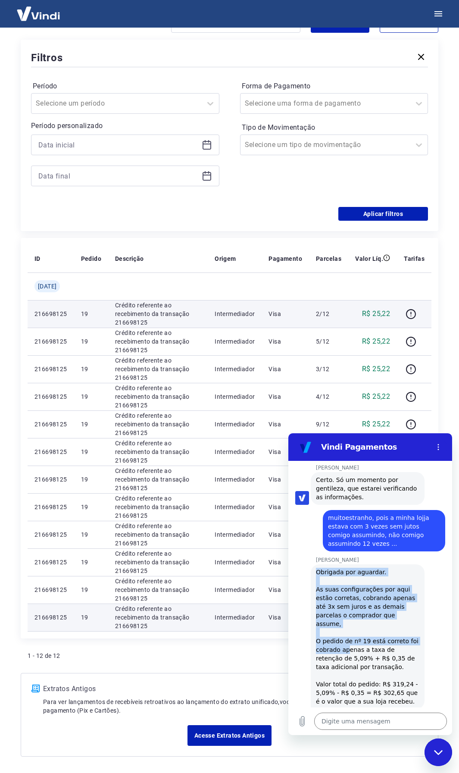
drag, startPoint x: 311, startPoint y: 518, endPoint x: 342, endPoint y: 579, distance: 68.6
click at [347, 410] on div "[PERSON_NAME] [PERSON_NAME] diz: Obrigada por aguardar. As suas configurações p…" at bounding box center [373, 632] width 157 height 153
click at [325, 410] on div "Obrigada por aguardar. As suas configurações por aqui estão corretas, cobrando …" at bounding box center [367, 637] width 103 height 138
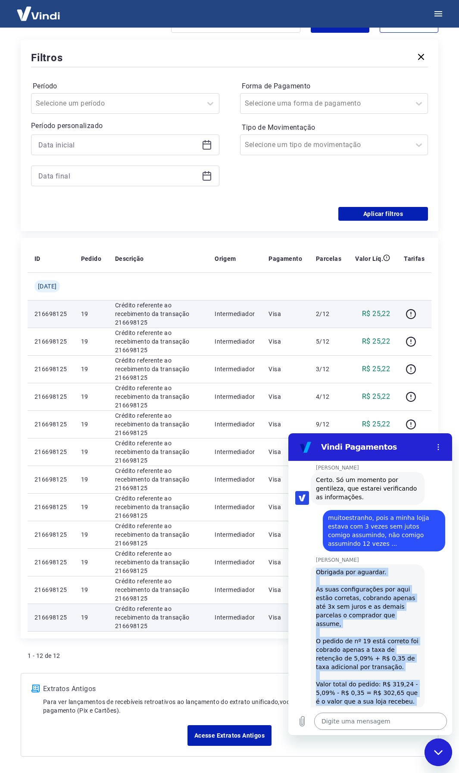
scroll to position [1163, 0]
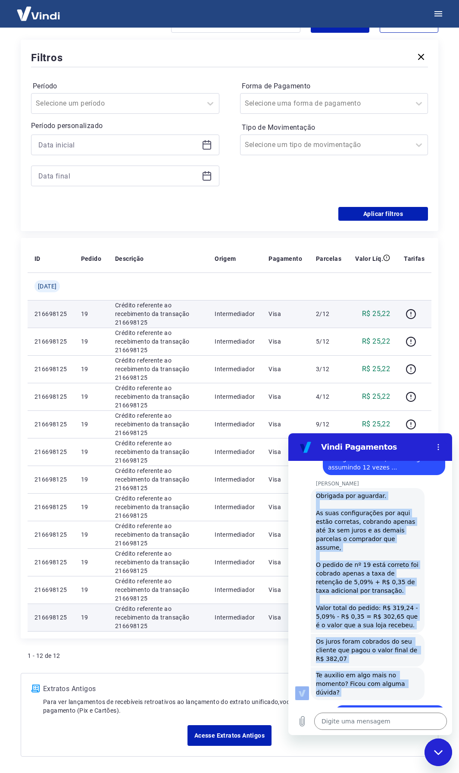
drag, startPoint x: 293, startPoint y: 527, endPoint x: 412, endPoint y: 689, distance: 201.5
click at [412, 410] on div "12:34 Web User 68a9df6302d632aa1b2b34d0 diz: falar com atendente [PERSON_NAME] …" at bounding box center [370, 584] width 164 height 246
copy div "Obrigada por aguardar. As suas configurações por aqui estão corretas, cobrando …"
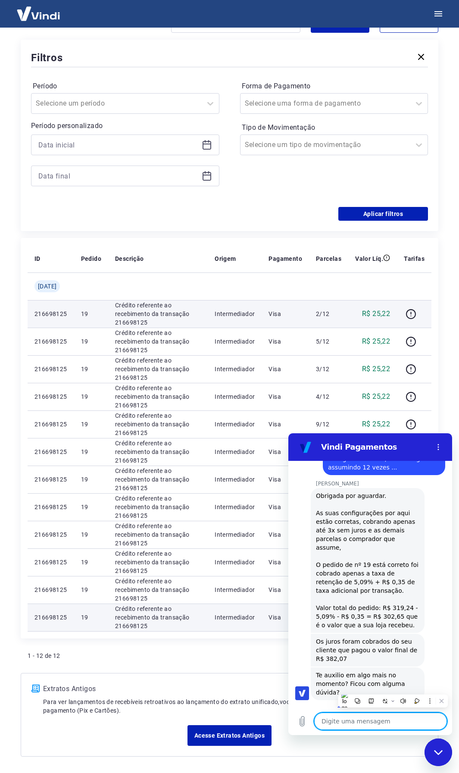
click at [353, 410] on textarea at bounding box center [380, 720] width 133 height 17
click at [371, 410] on textarea at bounding box center [380, 720] width 133 height 17
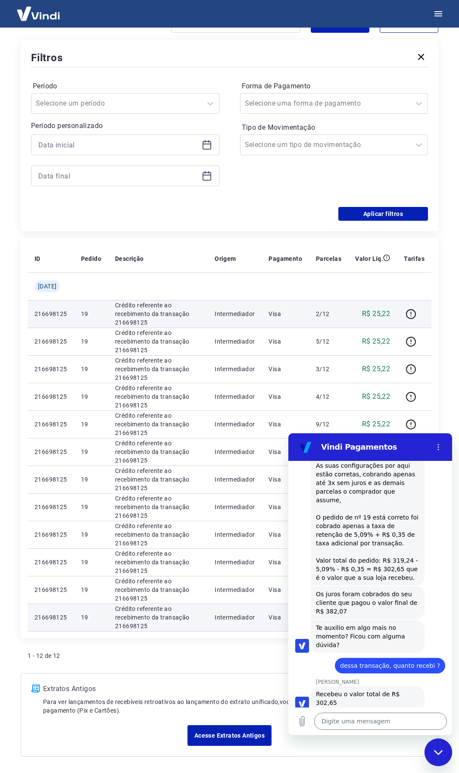
scroll to position [1212, 0]
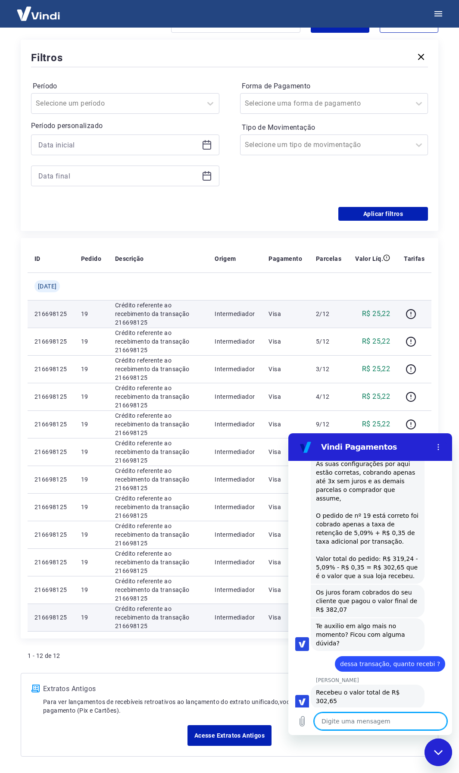
click at [336, 410] on textarea at bounding box center [380, 720] width 133 height 17
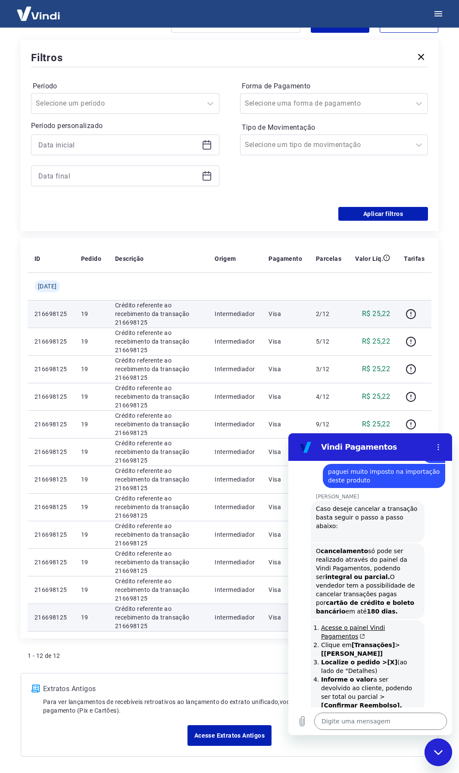
scroll to position [1538, 0]
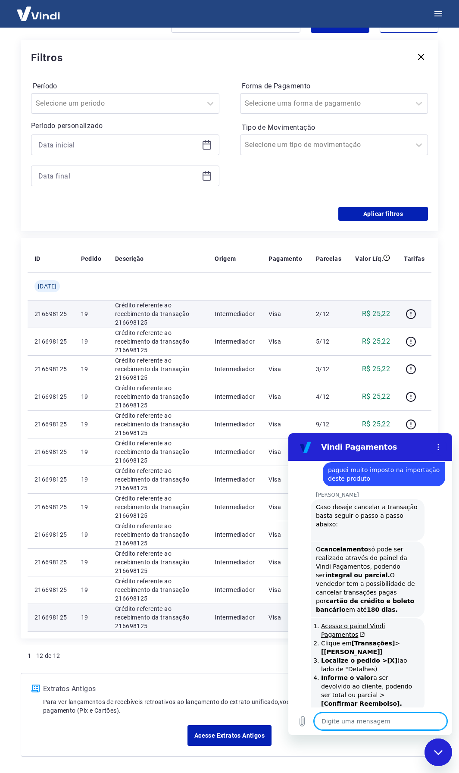
click at [395, 410] on textarea at bounding box center [380, 720] width 133 height 17
click at [353, 410] on textarea at bounding box center [380, 720] width 133 height 17
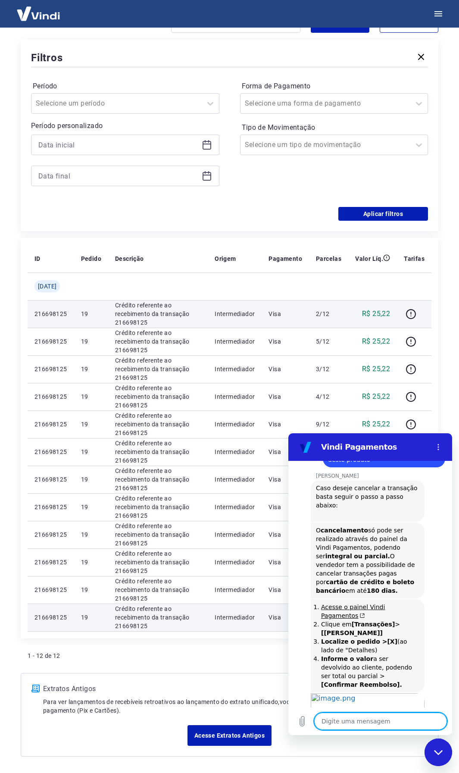
scroll to position [1559, 0]
click at [391, 410] on textarea at bounding box center [380, 720] width 133 height 17
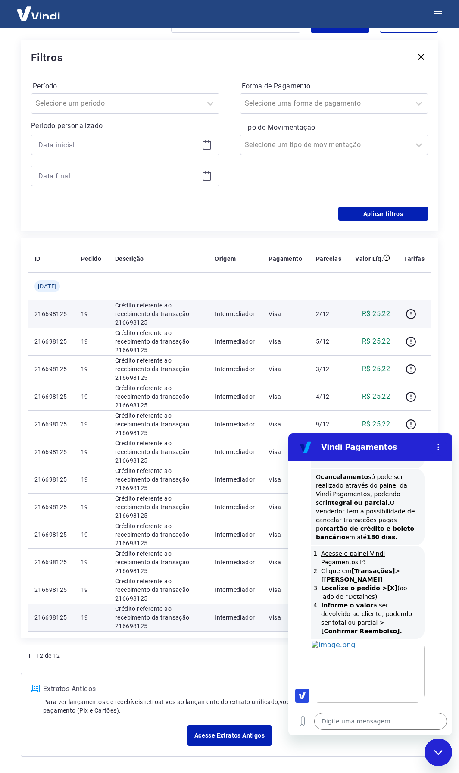
scroll to position [1612, 0]
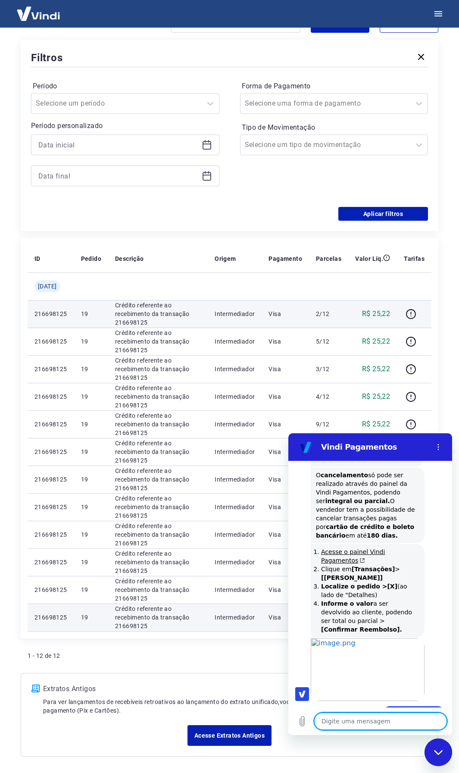
click at [340, 410] on textarea at bounding box center [380, 720] width 133 height 17
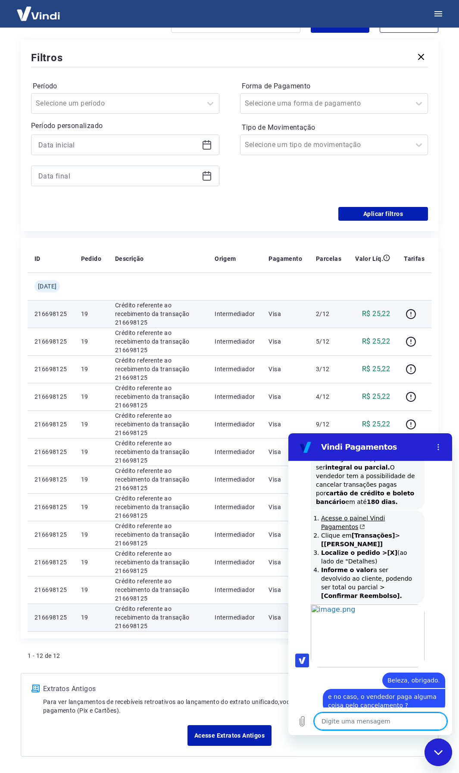
click at [376, 410] on textarea at bounding box center [380, 720] width 133 height 17
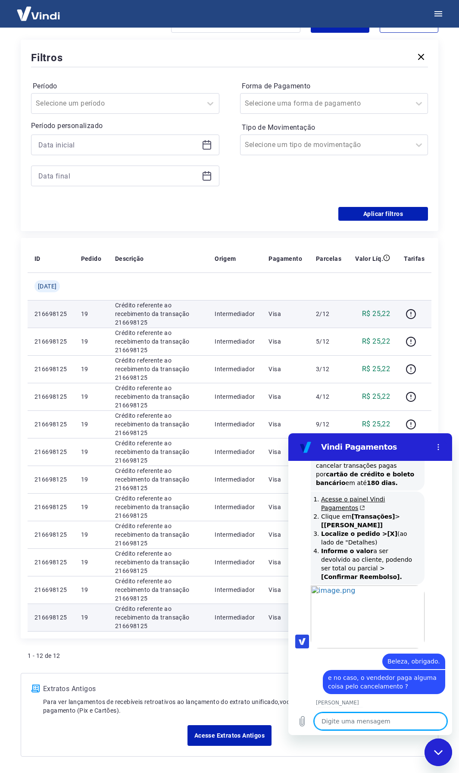
scroll to position [1666, 0]
